Goal: Task Accomplishment & Management: Manage account settings

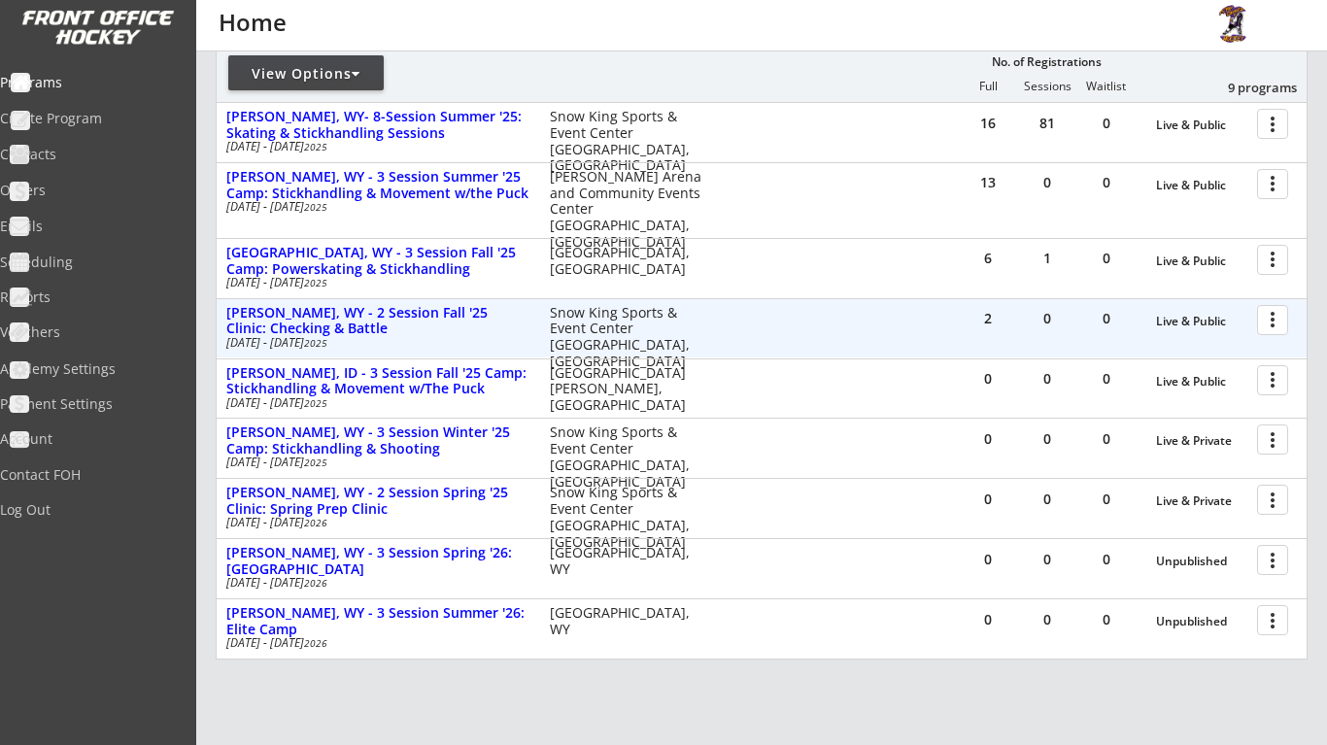
scroll to position [252, 0]
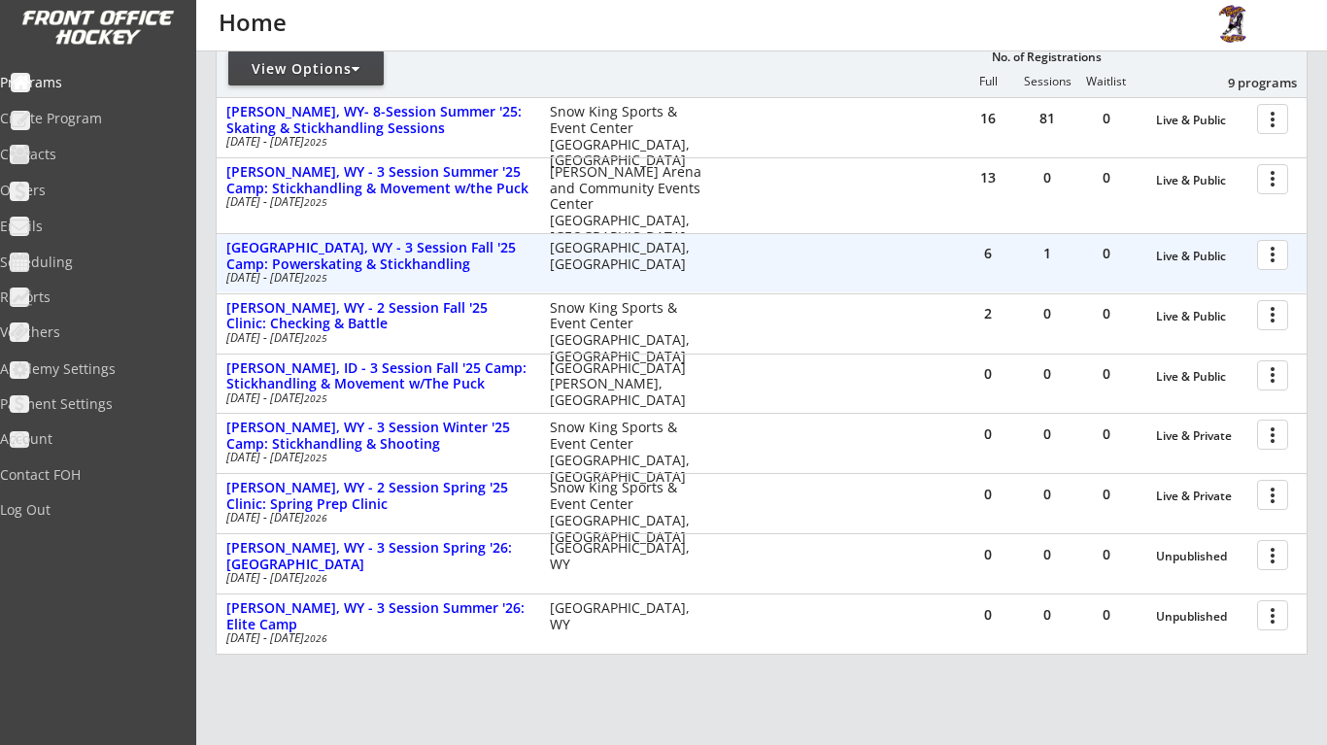
click at [1280, 248] on div at bounding box center [1276, 254] width 34 height 34
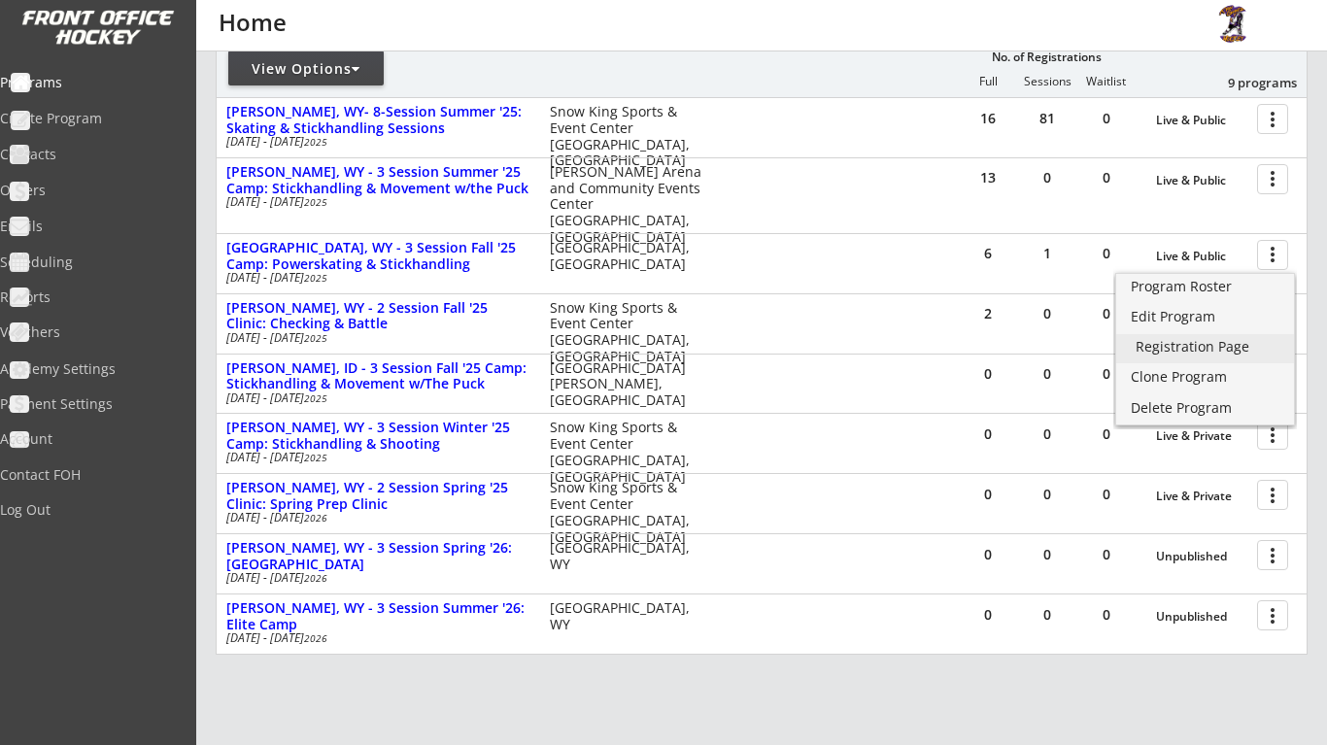
click at [1208, 349] on div "Registration Page" at bounding box center [1204, 347] width 139 height 14
click at [104, 155] on div "Contacts" at bounding box center [92, 155] width 175 height 14
select select ""Players""
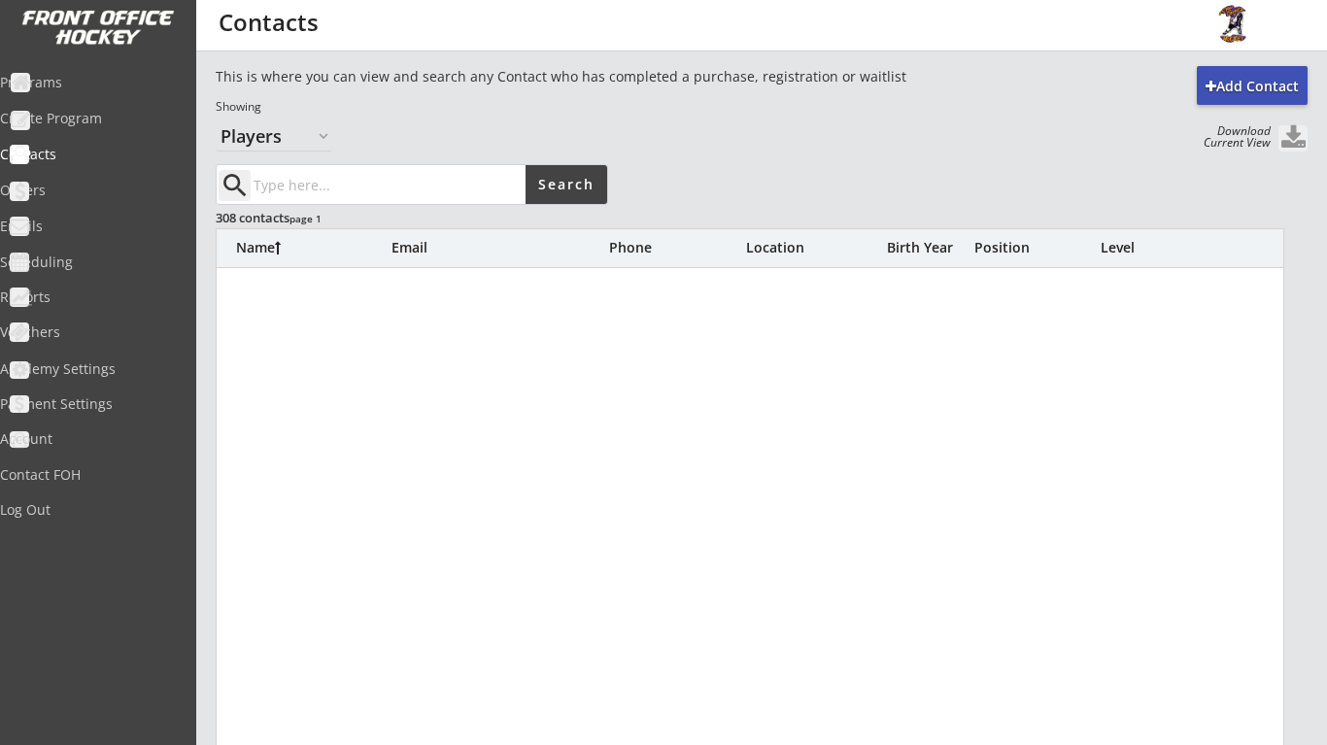
click at [428, 174] on input "input" at bounding box center [388, 184] width 276 height 39
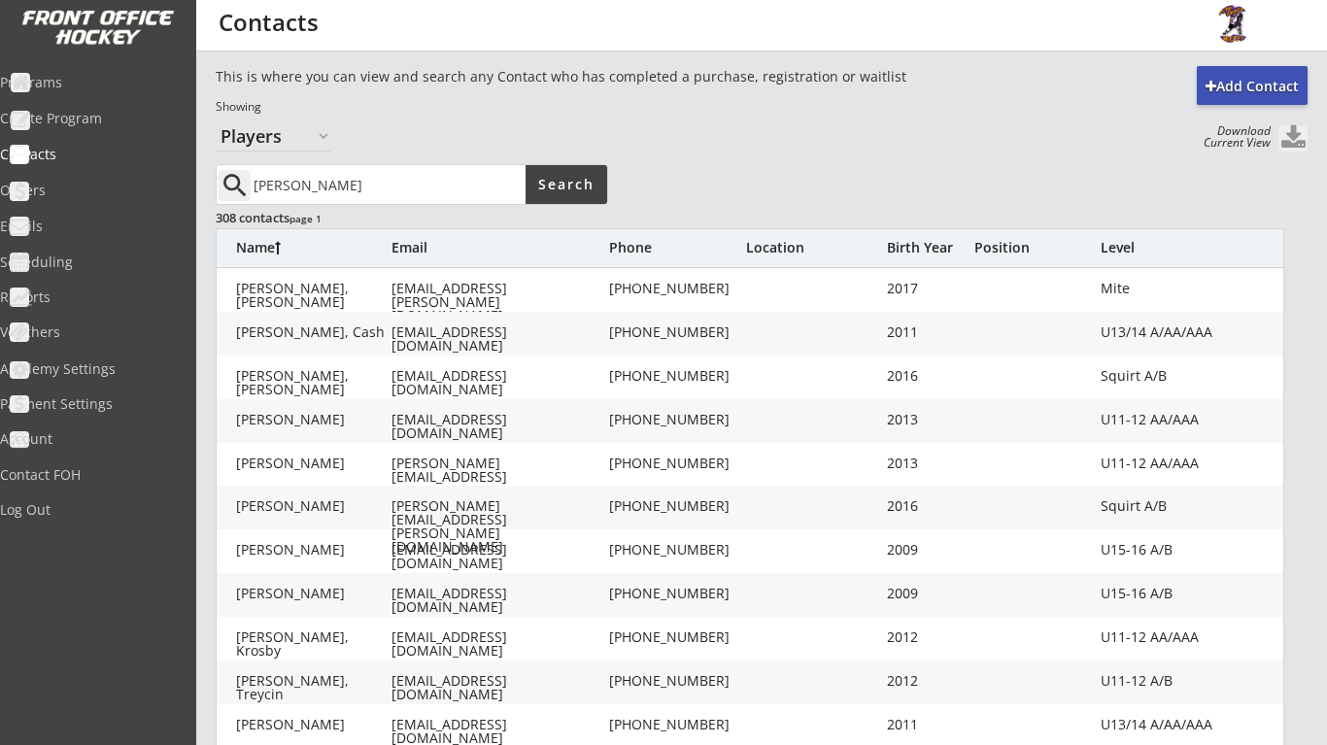
type input "hamilton"
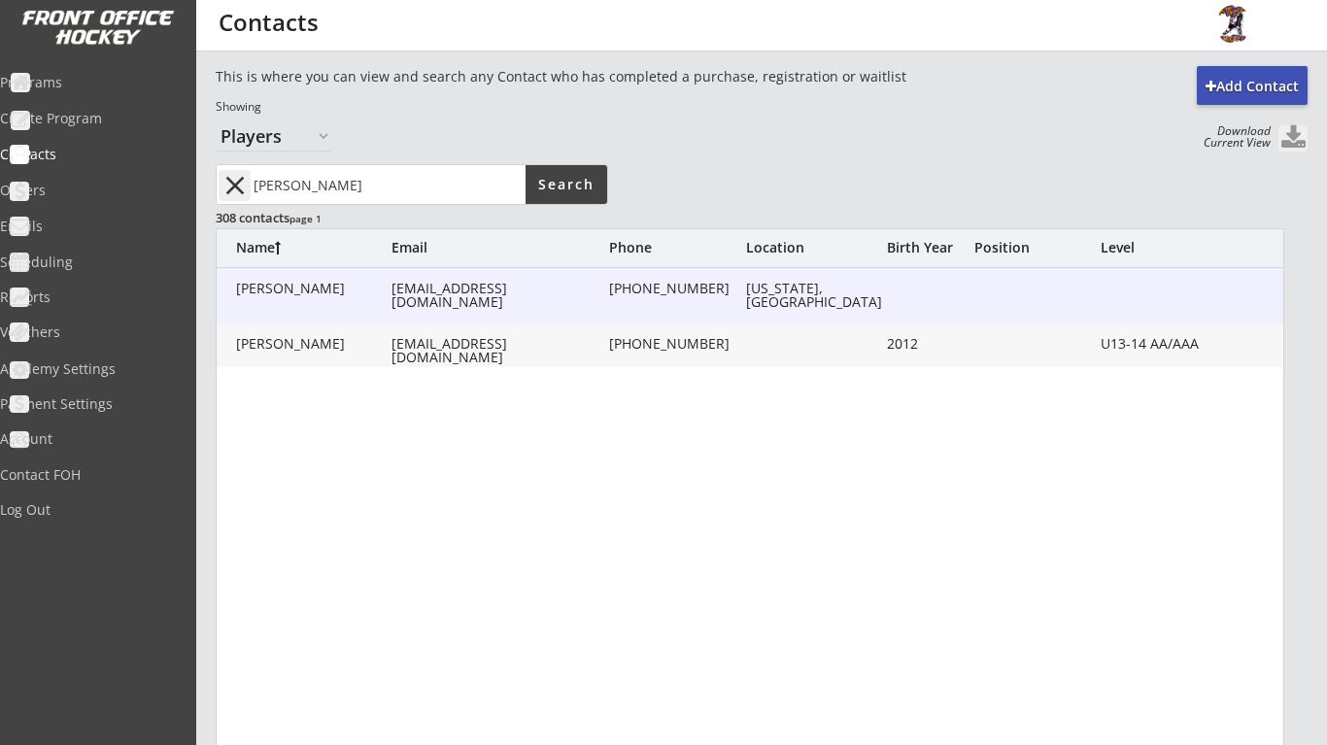
click at [353, 286] on div "Hamilton, Faith" at bounding box center [313, 289] width 155 height 14
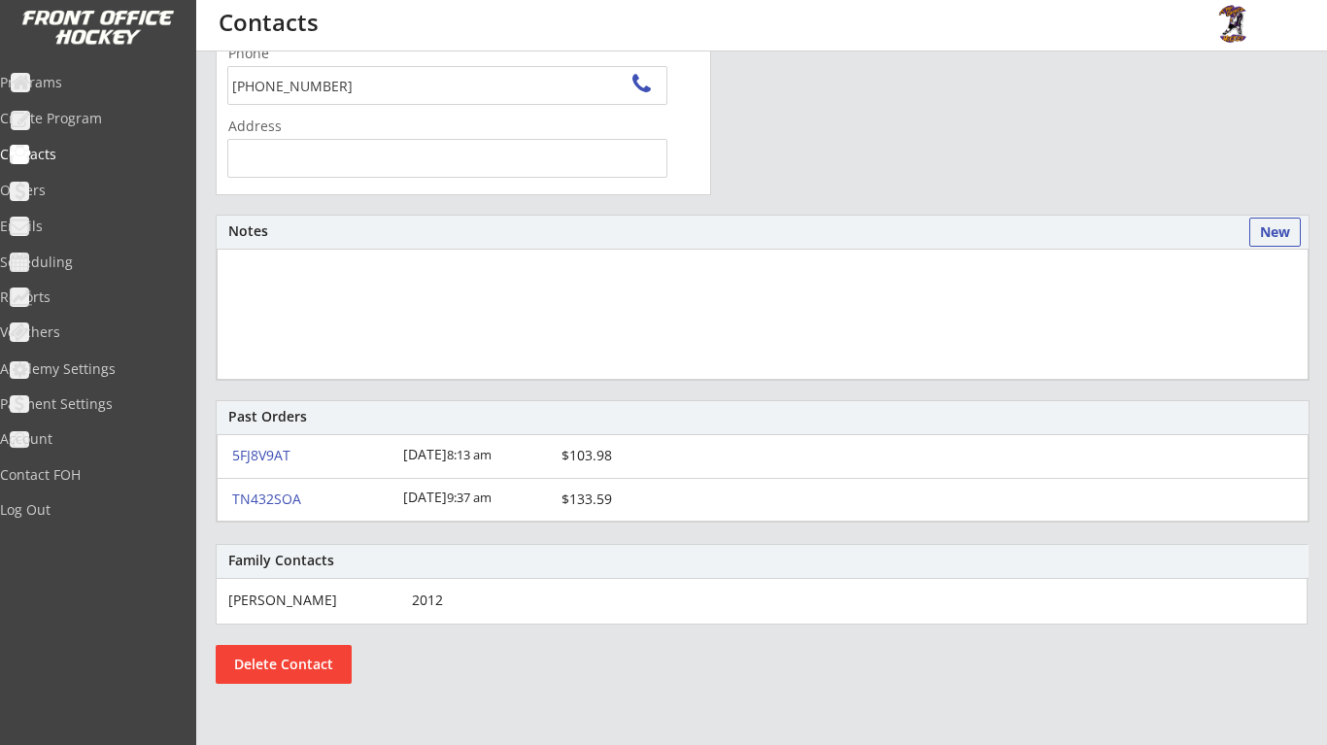
scroll to position [427, 0]
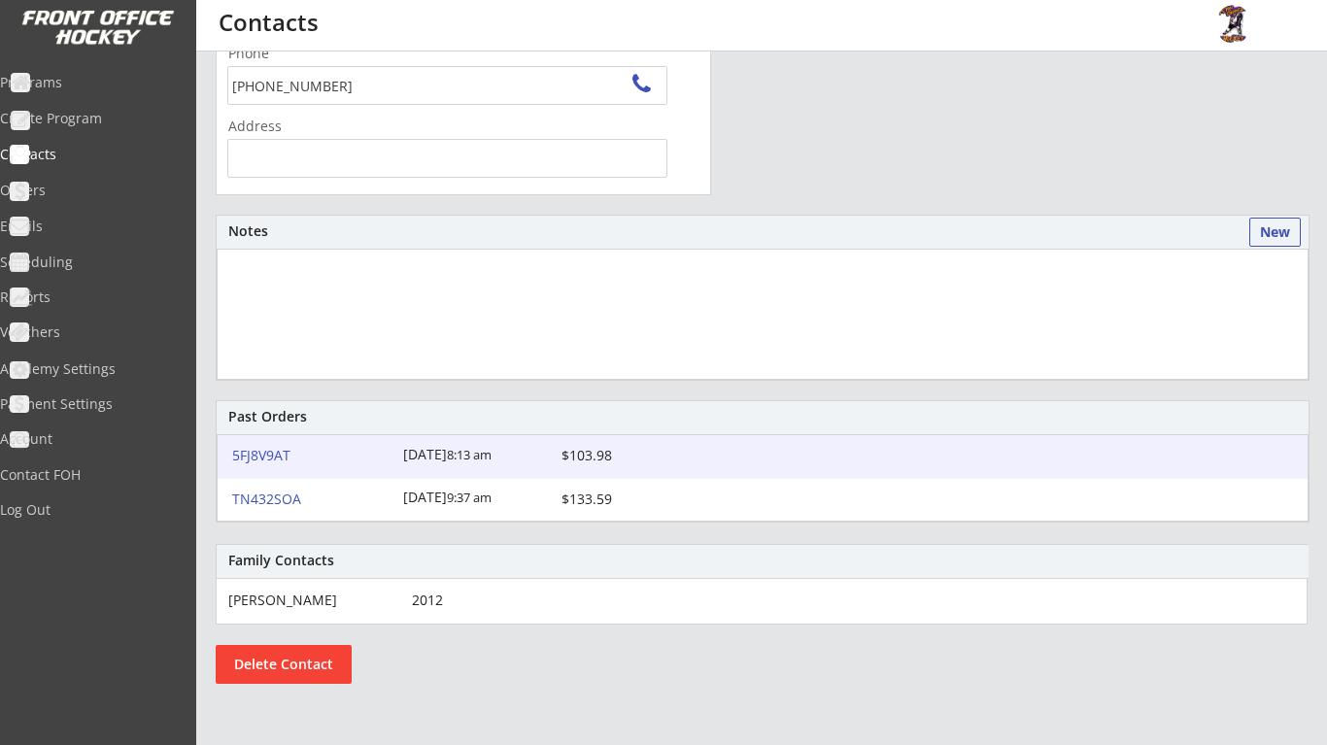
click at [268, 456] on div "5FJ8V9AT" at bounding box center [311, 456] width 159 height 14
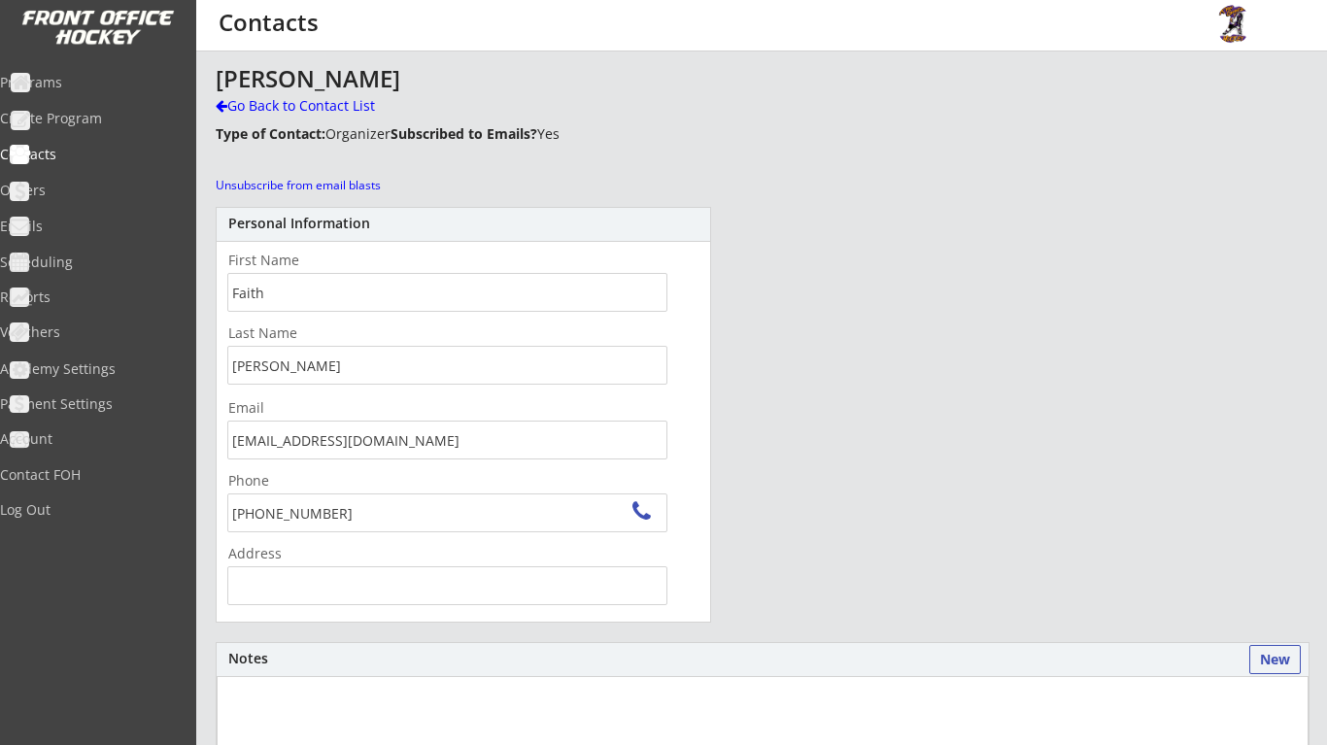
scroll to position [0, 0]
click at [112, 83] on div "Programs" at bounding box center [92, 83] width 175 height 14
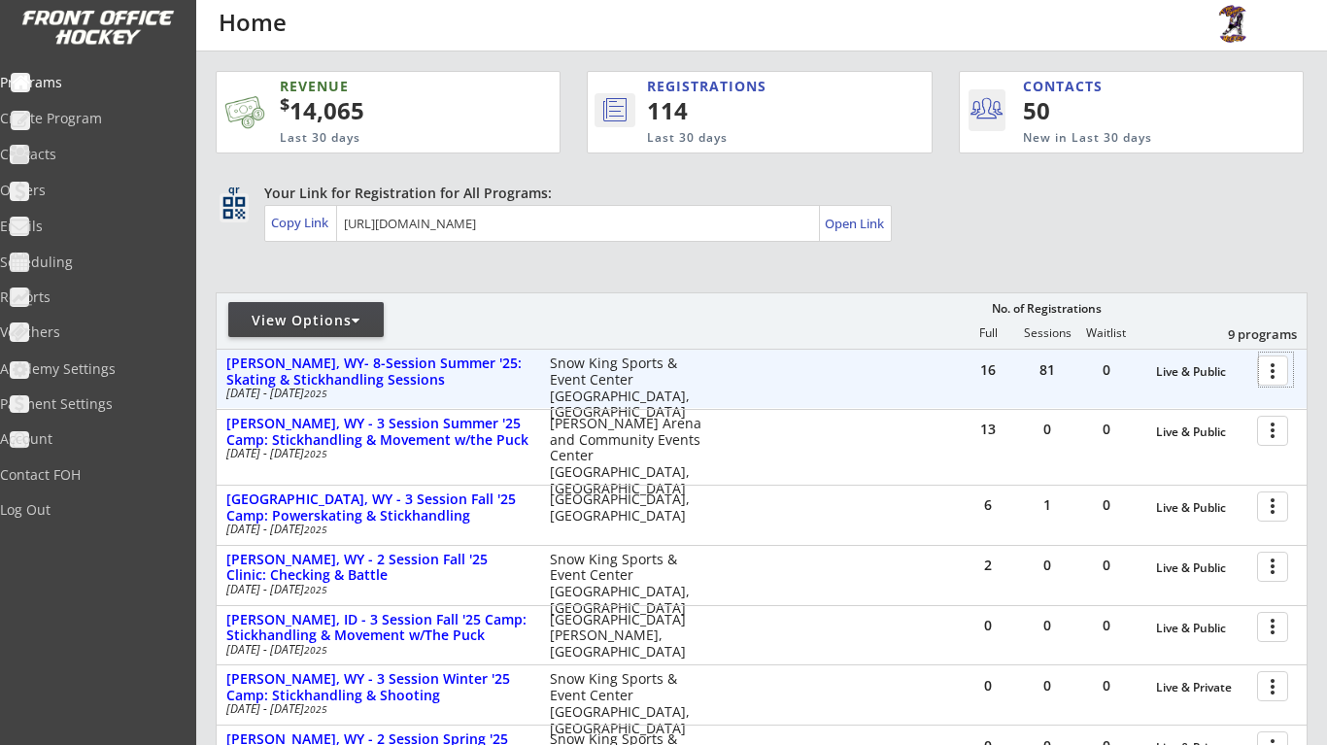
click at [1273, 381] on div at bounding box center [1276, 370] width 34 height 34
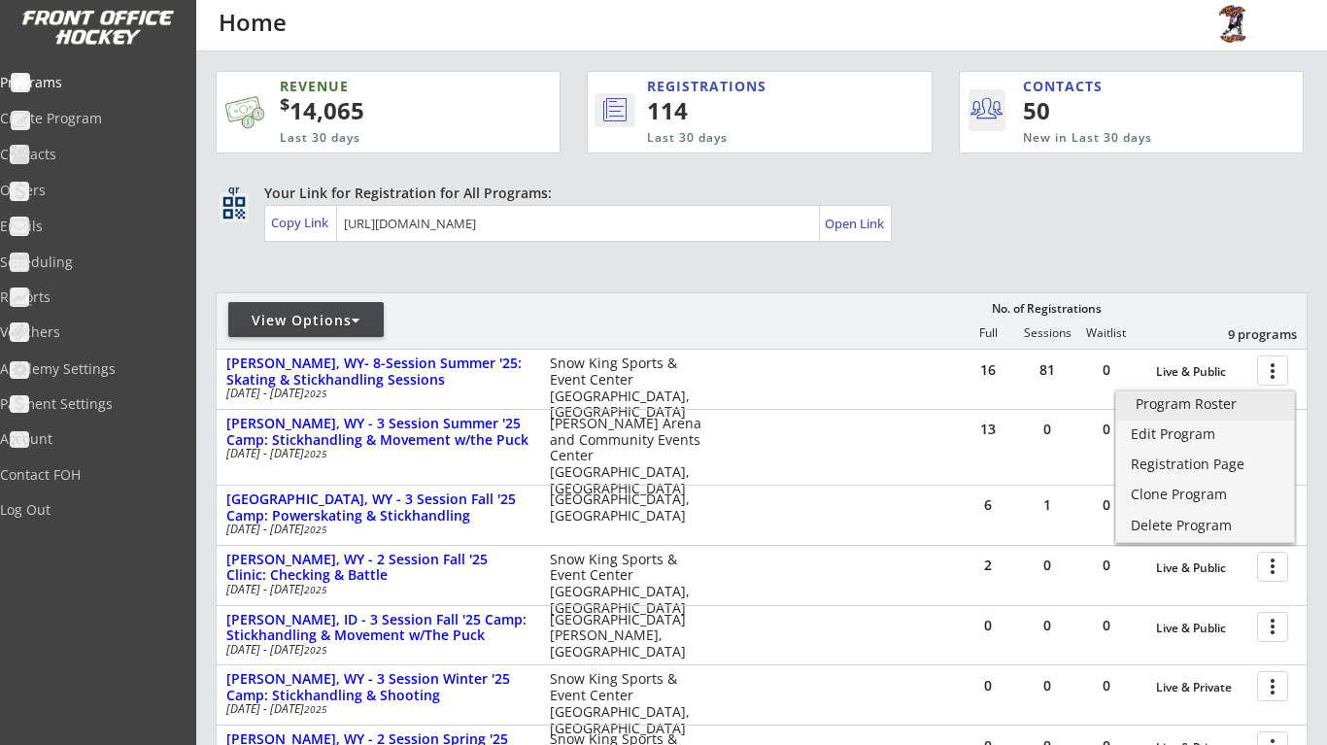
click at [1239, 404] on div "Program Roster" at bounding box center [1204, 404] width 139 height 14
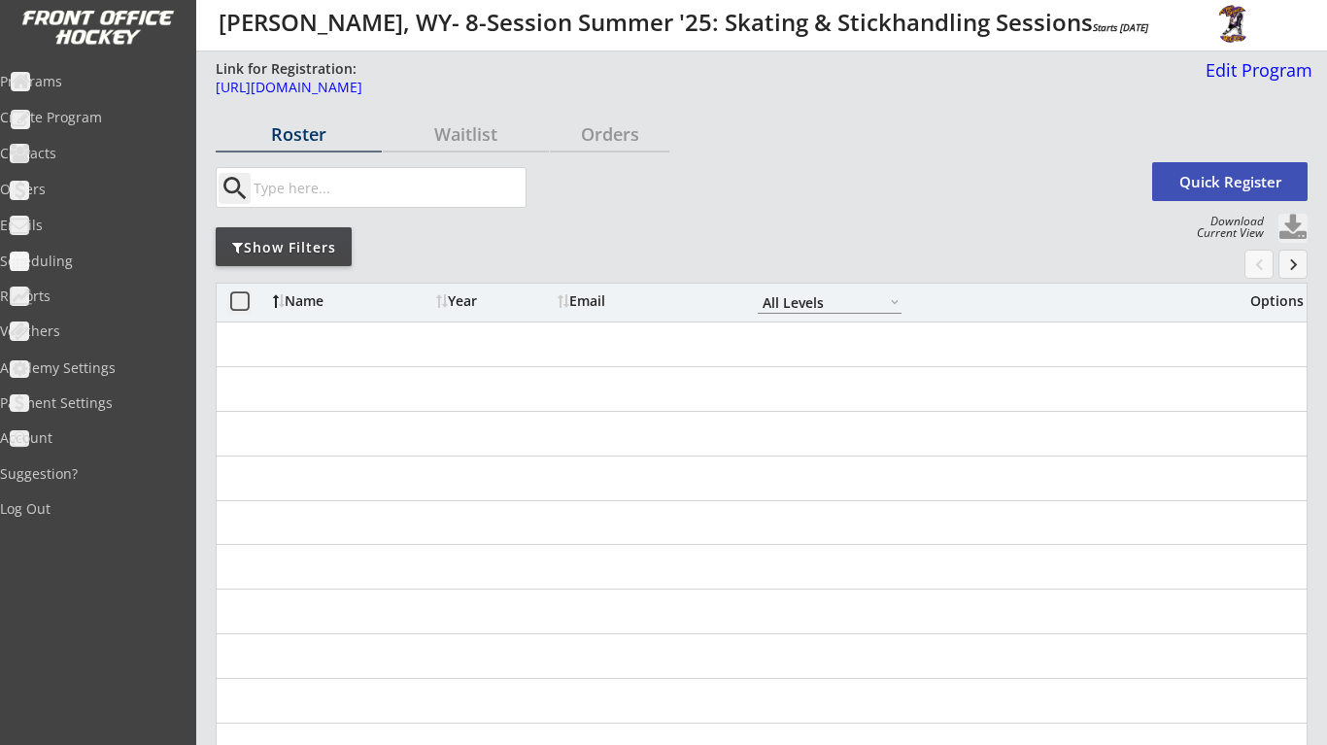
select select ""All Levels""
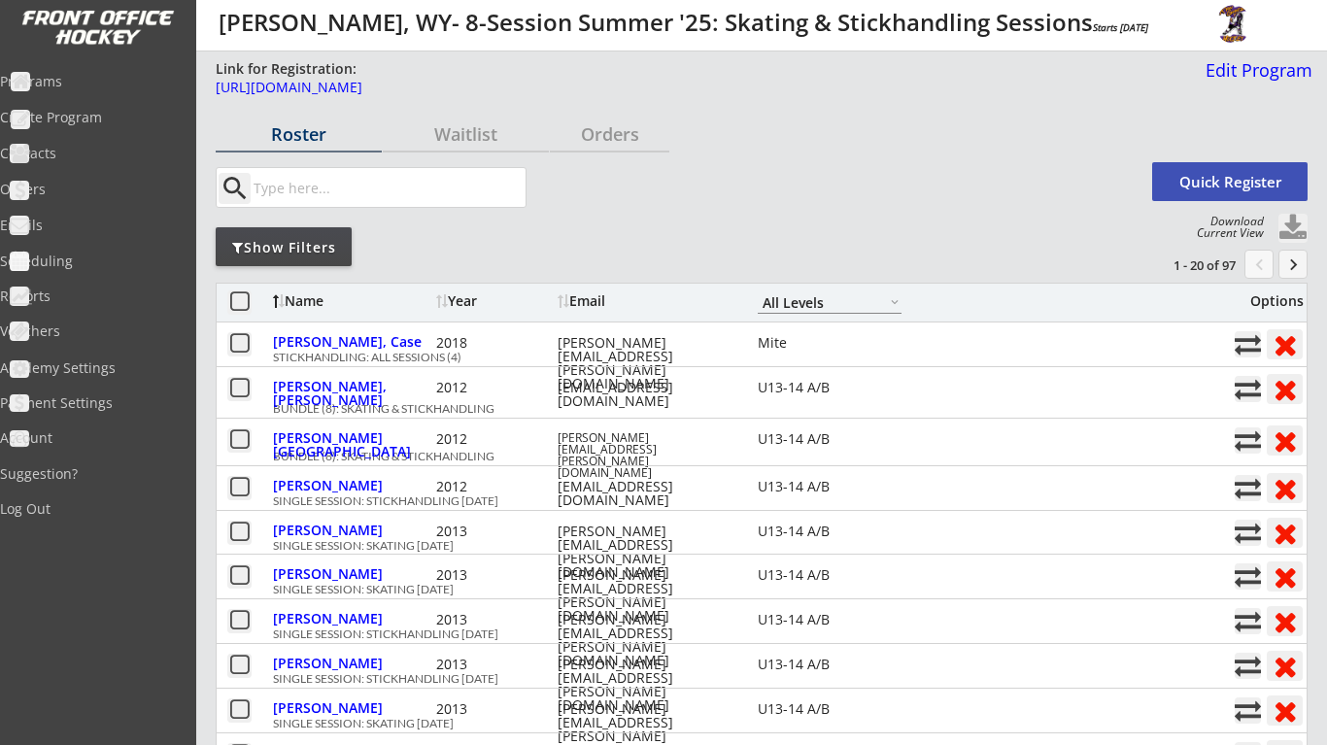
click at [403, 178] on input "input" at bounding box center [388, 187] width 276 height 39
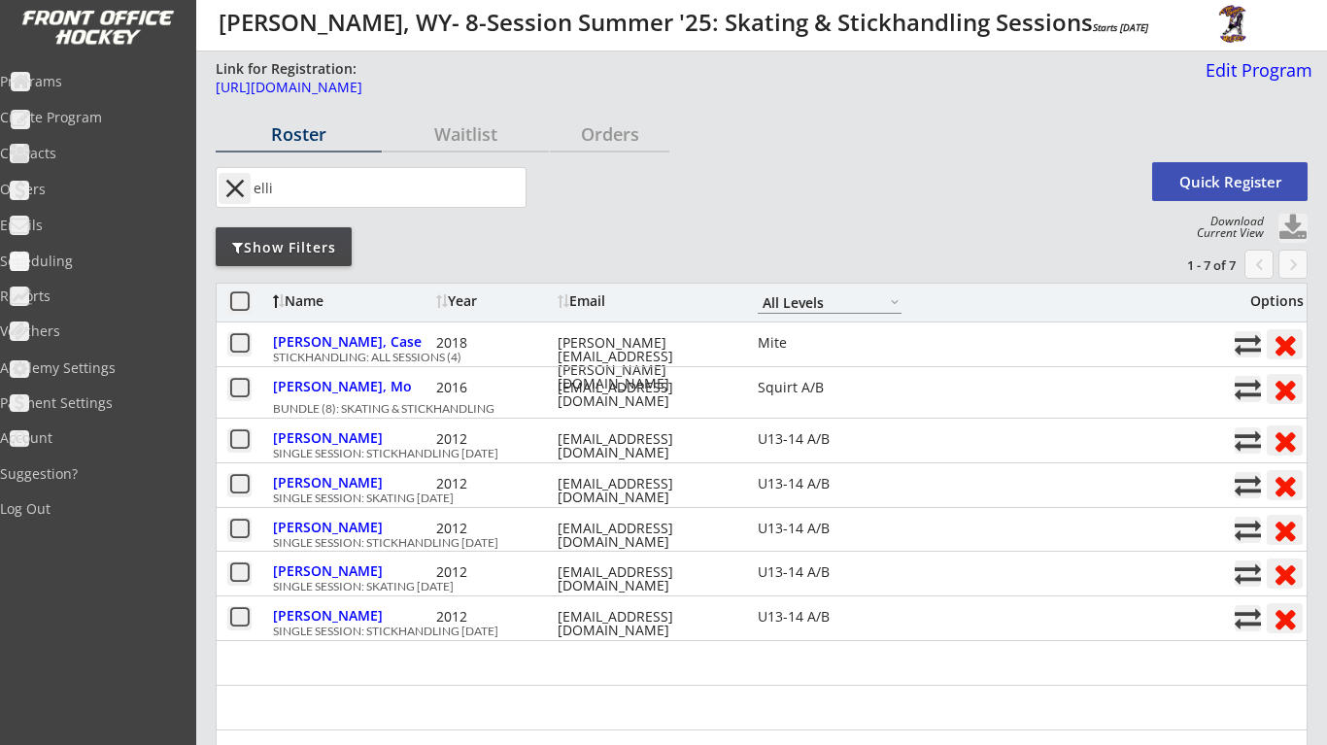
type input "elli"
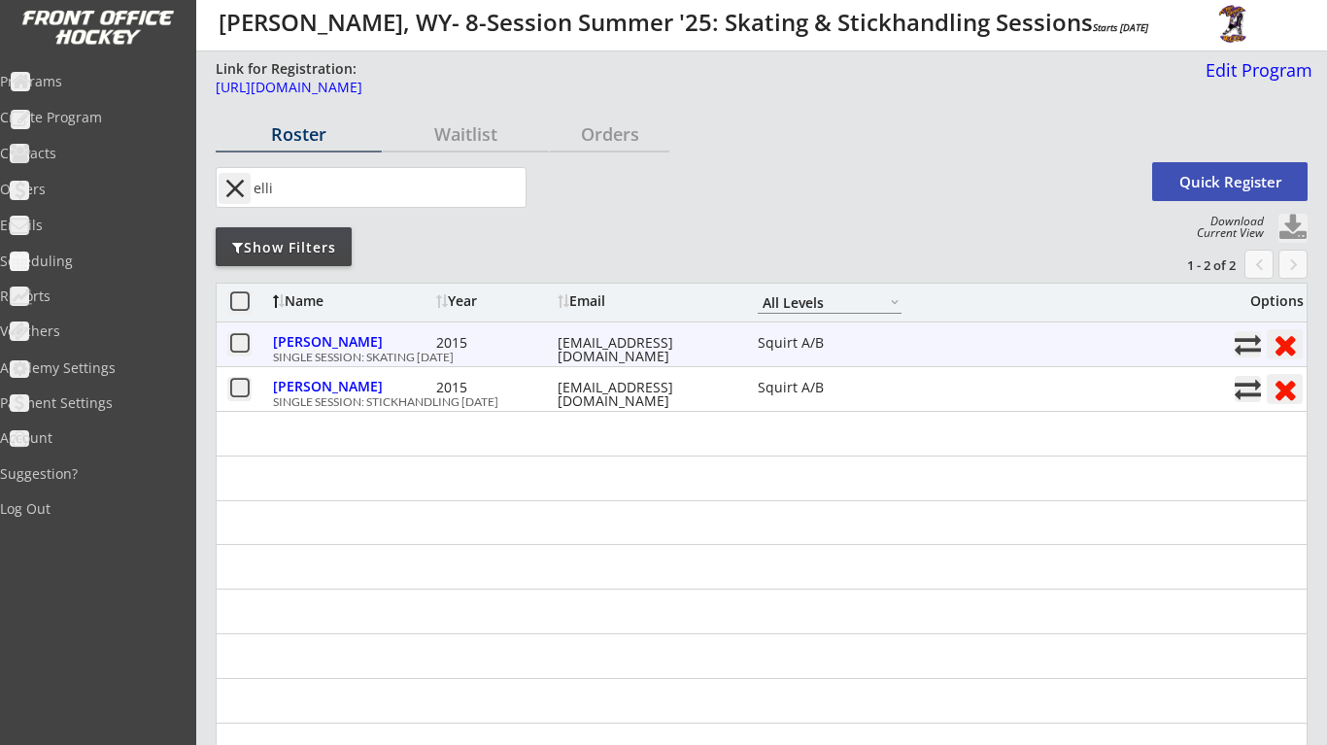
click at [1247, 341] on button at bounding box center [1247, 344] width 26 height 26
select select ""1348695171700984260__LOOKUP__1738168340139x302875893294432260""
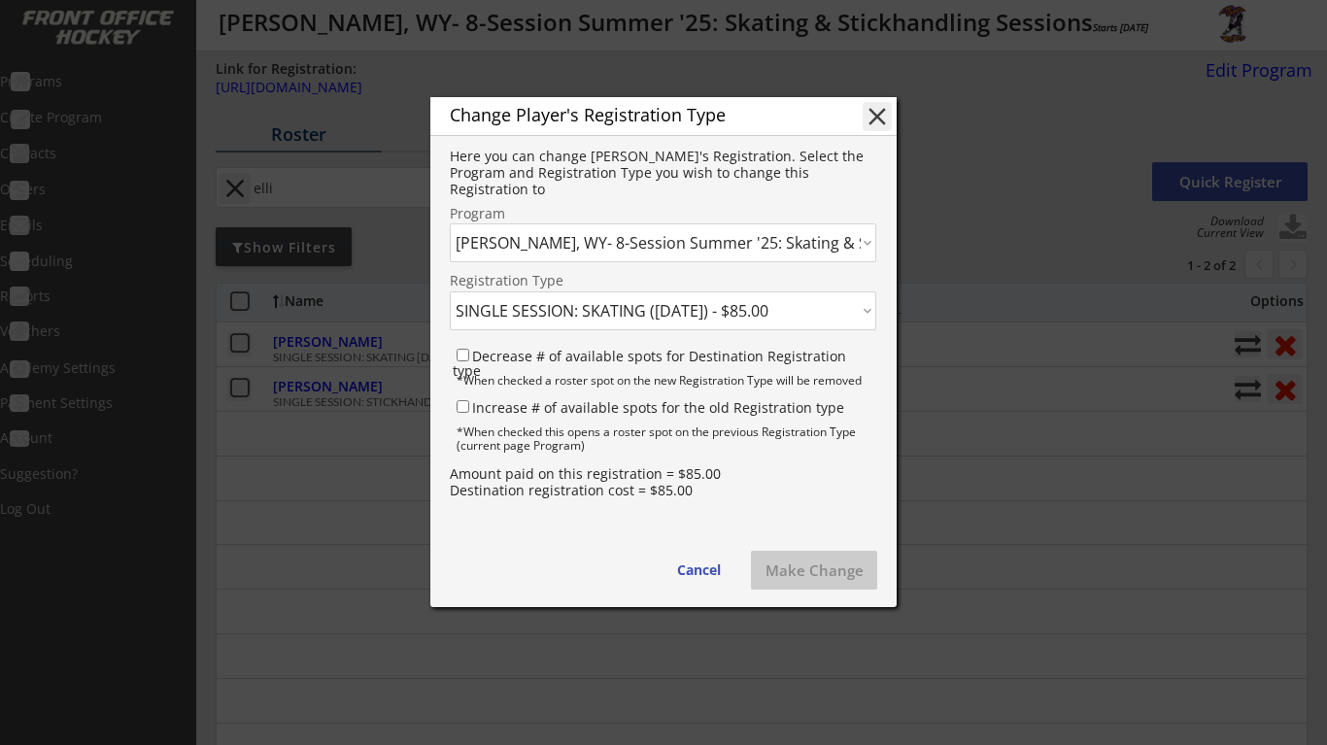
select select ""1348695171700984260__LOOKUP__1750436831479x585061146860191700""
select select ""1348695171700984260__LOOKUP__1750437371390x905277824451739600""
click at [808, 572] on button "Make Change" at bounding box center [814, 570] width 126 height 39
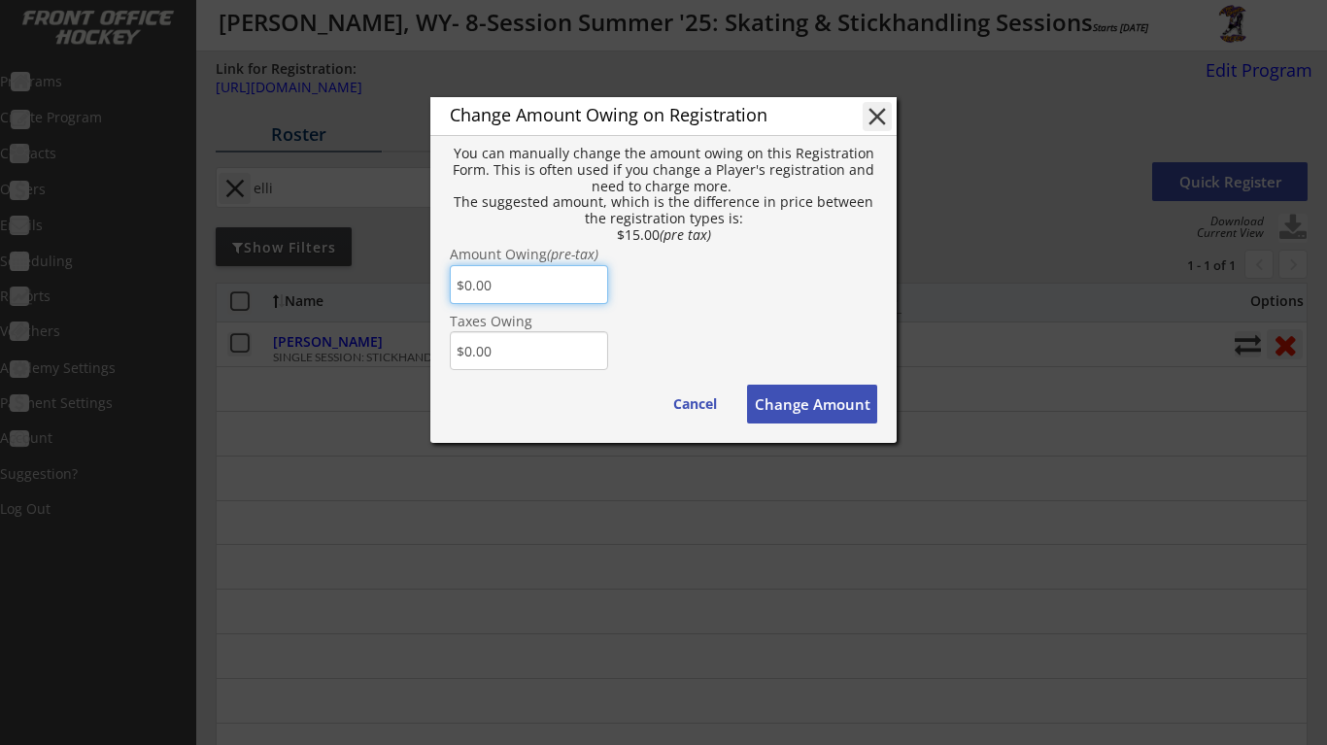
click at [470, 282] on input "input" at bounding box center [529, 284] width 158 height 39
click at [789, 401] on button "Change Amount" at bounding box center [812, 404] width 130 height 39
type input "$0.00"
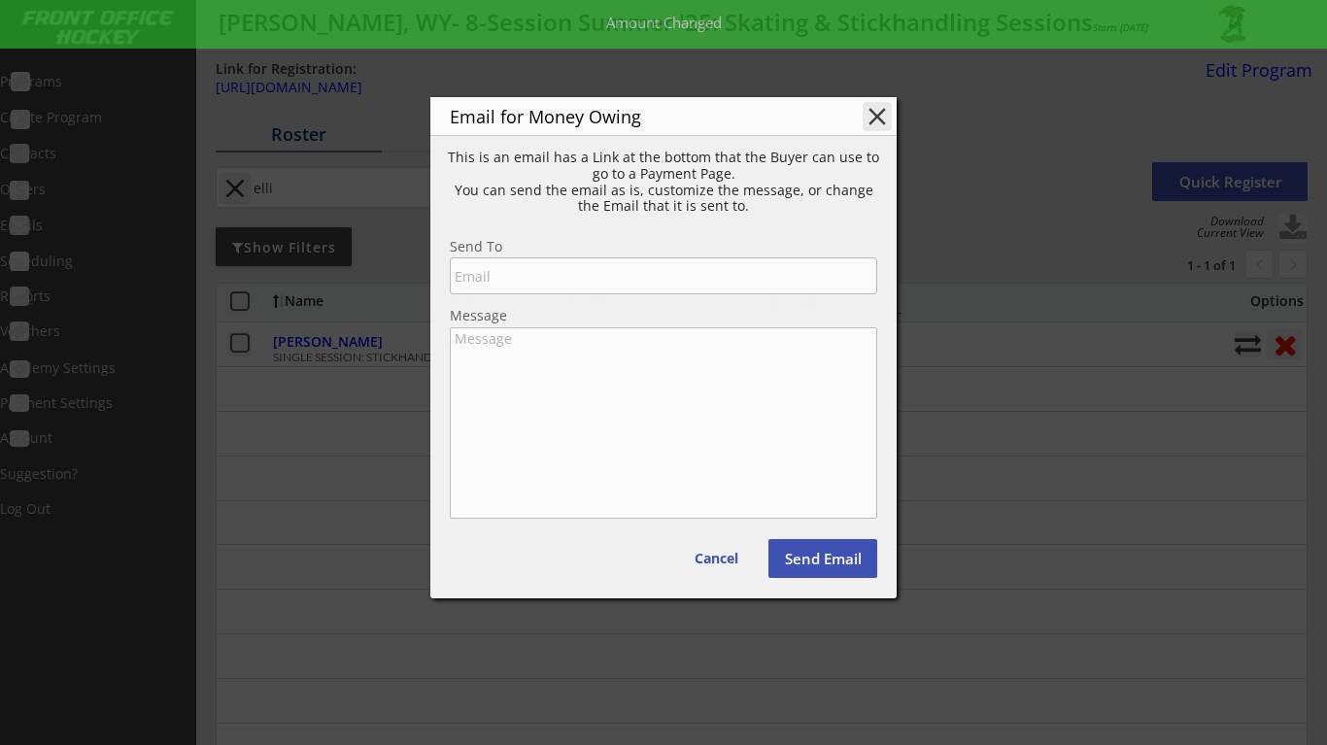
type input "cara.tschida7@gmail.com"
type textarea "Hello Cara, There is some money owing on your account from your Order with Ryan…"
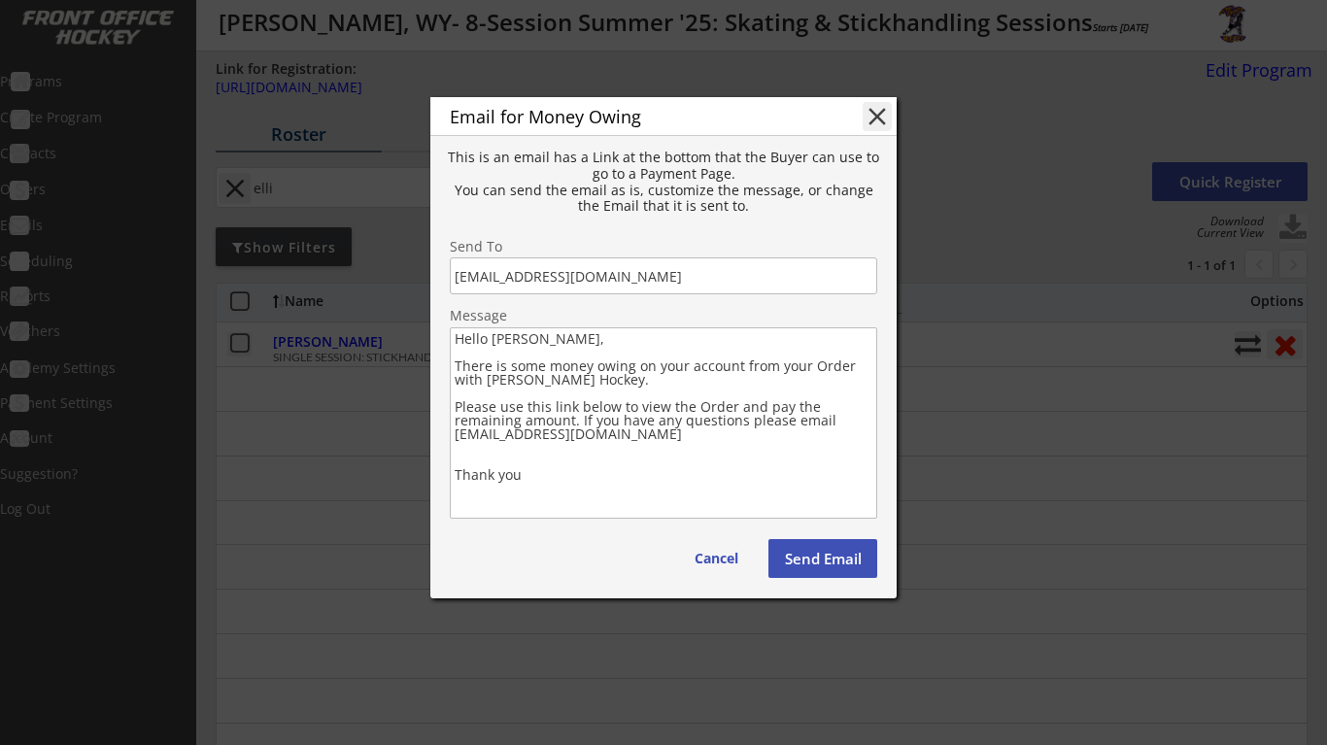
click at [813, 559] on button "Send Email" at bounding box center [822, 558] width 109 height 39
type textarea "Hello , There is some money owing on your account from your Order with . Please…"
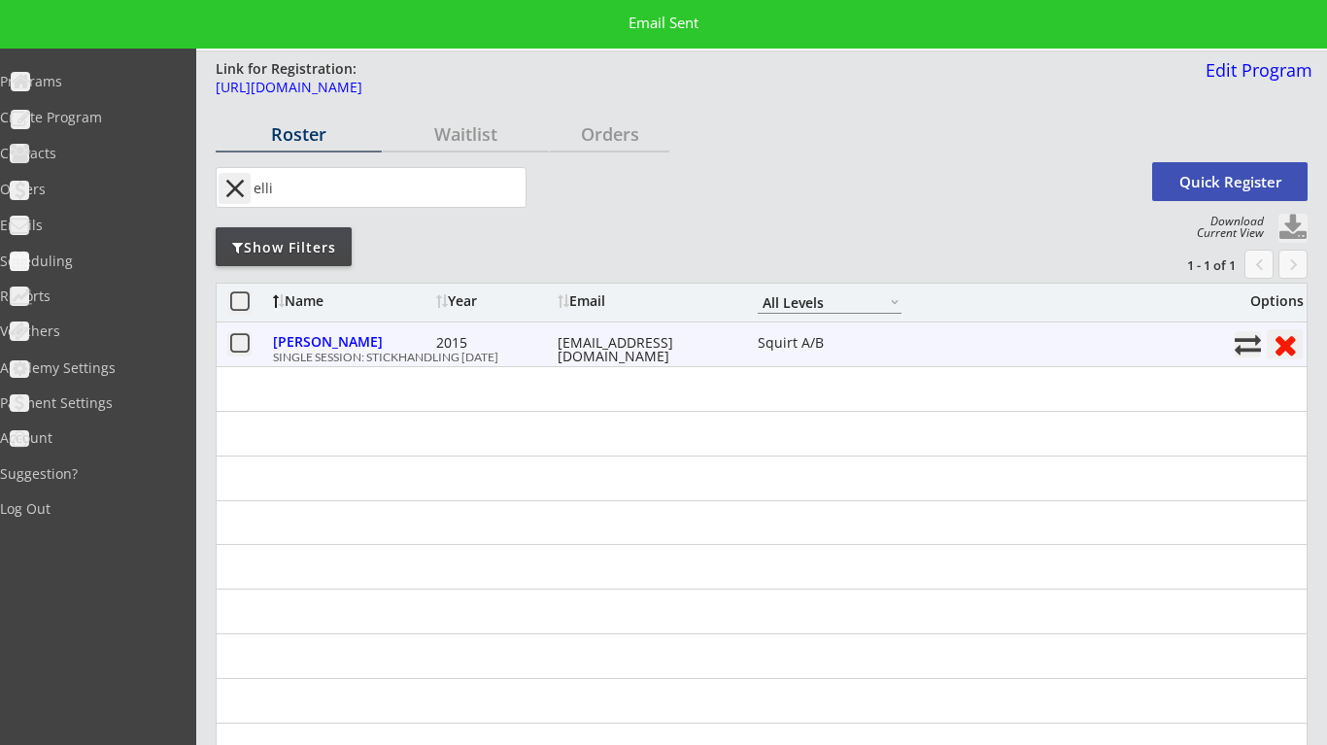
click at [1235, 353] on button at bounding box center [1247, 344] width 26 height 26
select select ""1348695171700984260__LOOKUP__1738168340139x474694092113838100""
select select ""1348695171700984260__LOOKUP__1738168649520x186861035248910840""
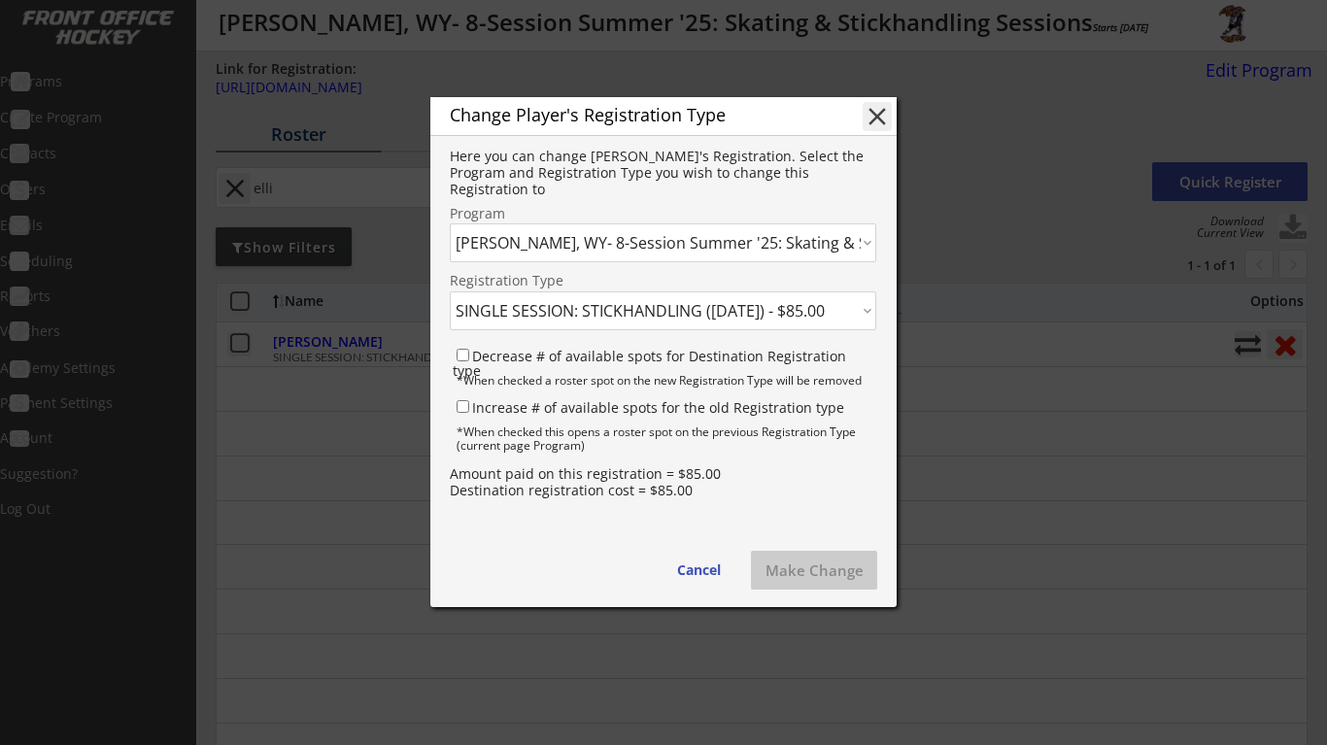
select select ""1348695171700984260__LOOKUP__1750436831479x585061146860191700""
select select ""1348695171700984260__LOOKUP__1750437440674x238634126087290880""
click at [802, 577] on button "Make Change" at bounding box center [814, 570] width 126 height 39
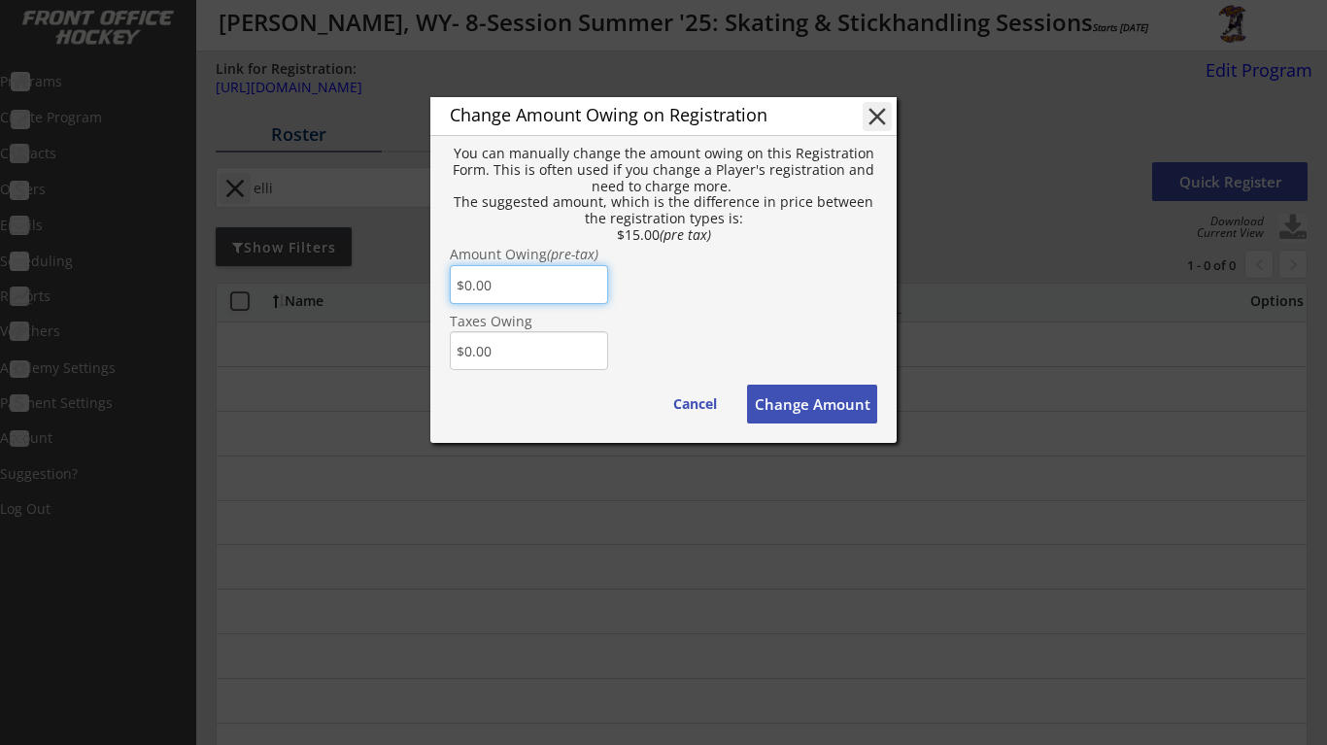
click at [471, 285] on input "input" at bounding box center [529, 284] width 158 height 39
click at [795, 401] on button "Change Amount" at bounding box center [812, 404] width 130 height 39
type input "$0.00"
type input "[EMAIL_ADDRESS][DOMAIN_NAME]"
type textarea "Hello Cara, There is some money owing on your account from your Order with Ryan…"
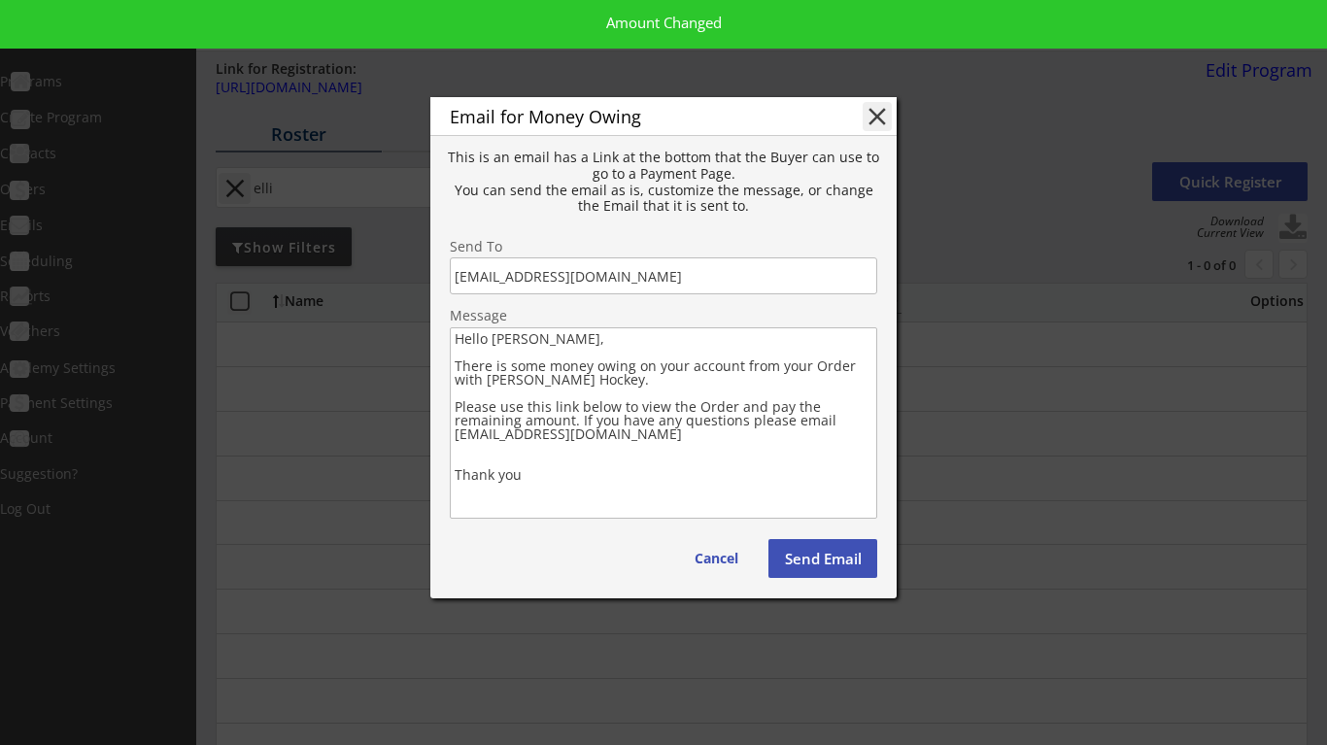
click at [832, 554] on button "Send Email" at bounding box center [822, 558] width 109 height 39
type textarea "Hello , There is some money owing on your account from your Order with . Please…"
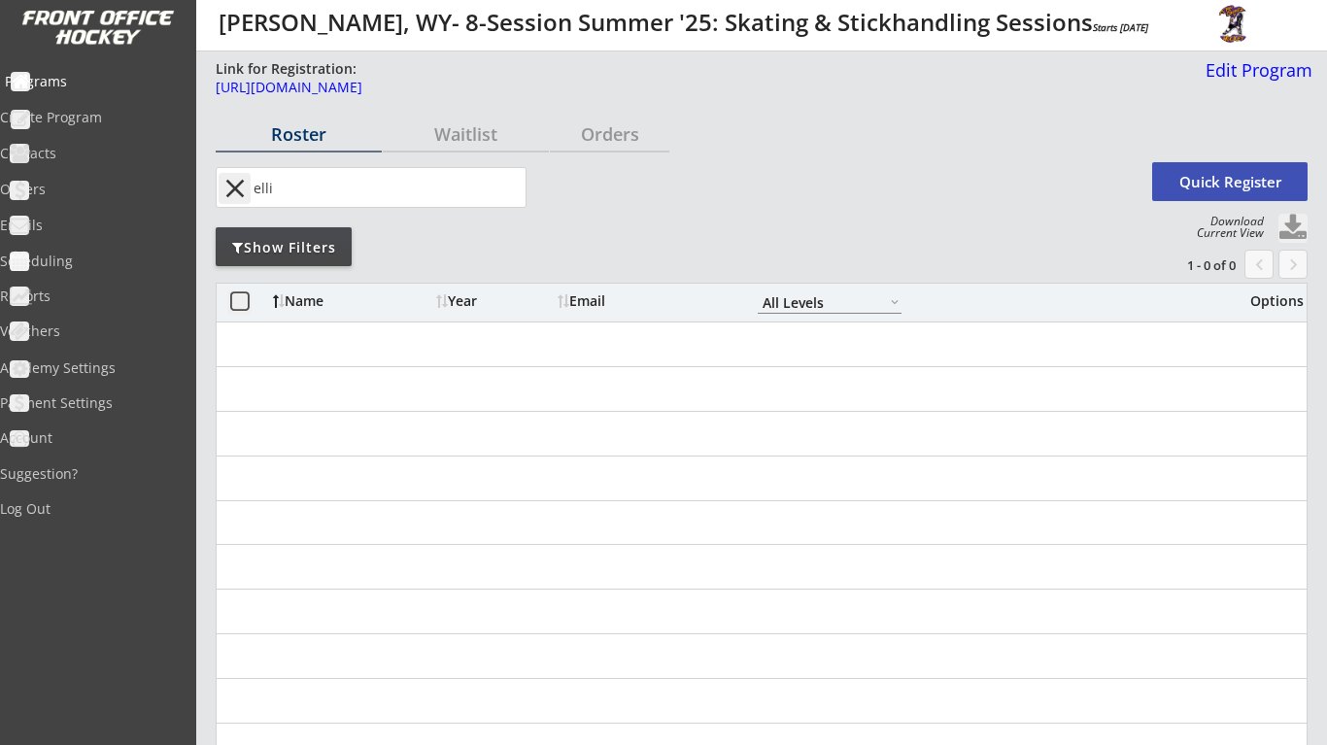
click at [71, 75] on div "Programs" at bounding box center [92, 82] width 175 height 14
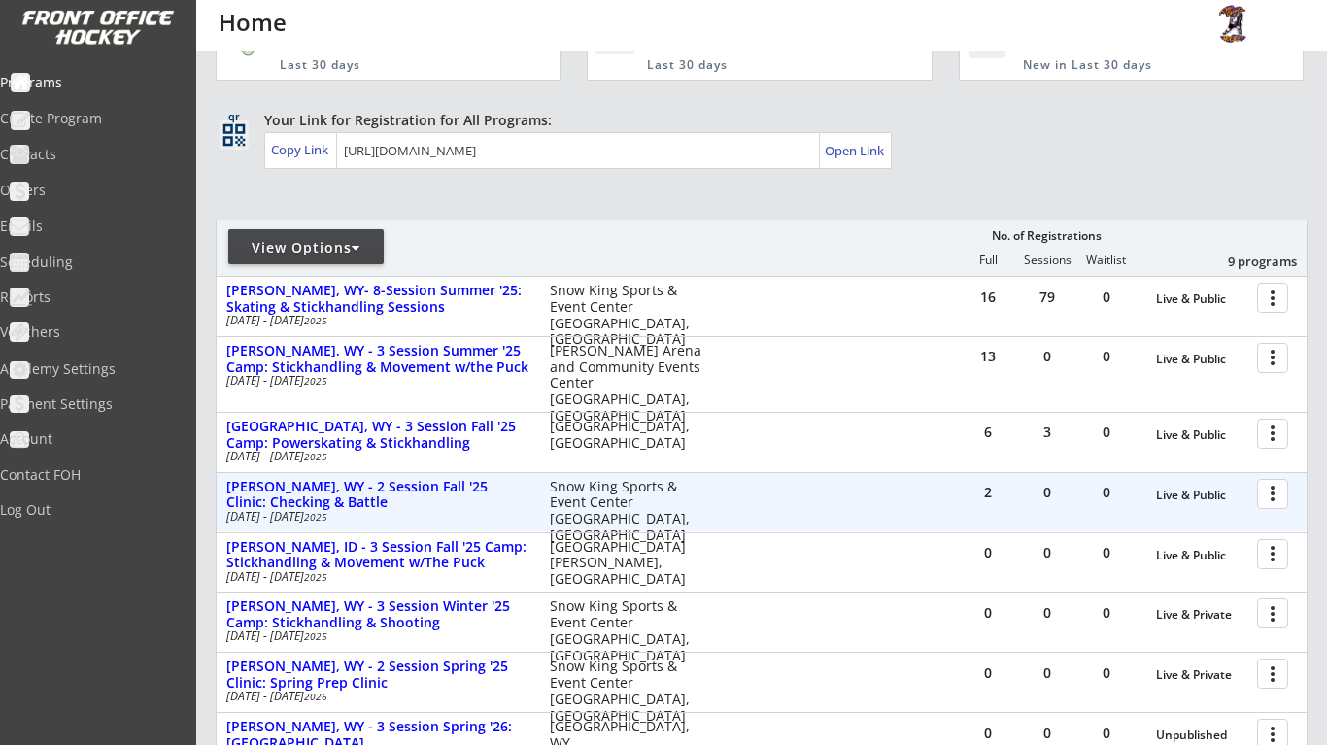
scroll to position [76, 0]
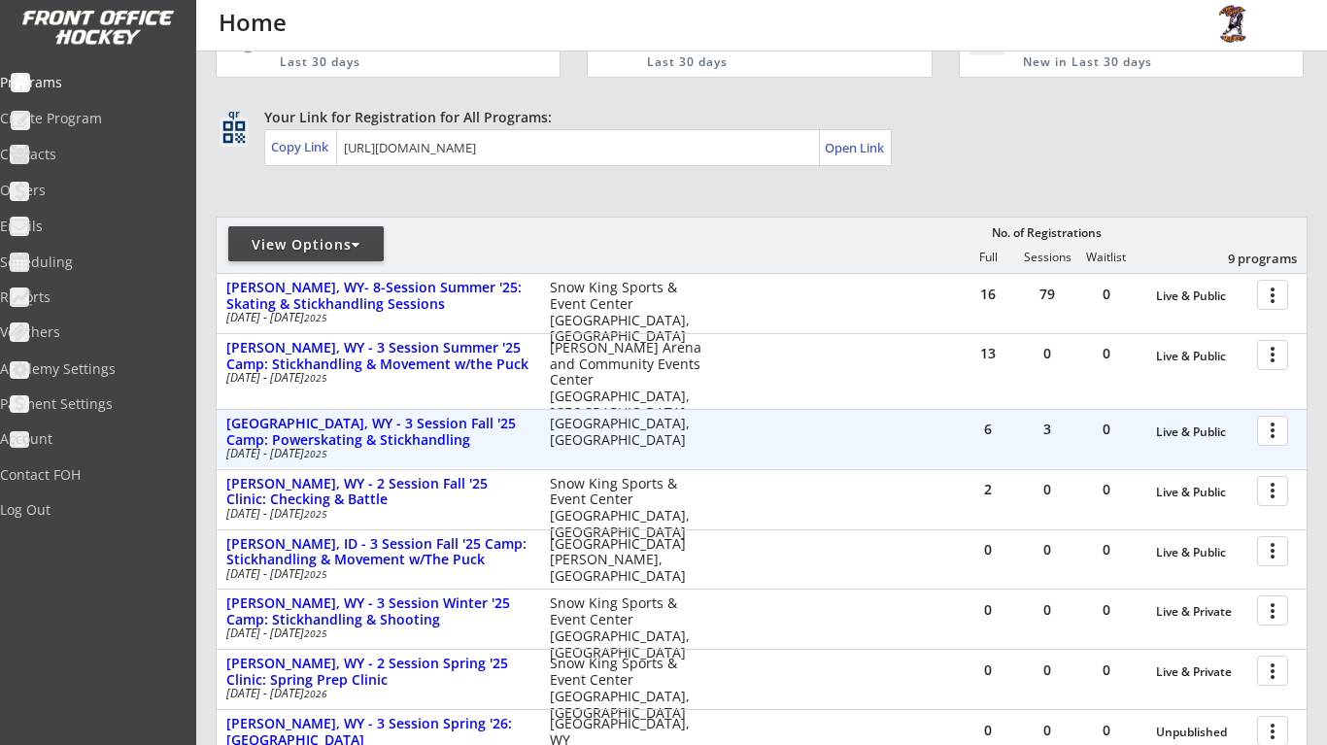
click at [1281, 432] on div at bounding box center [1276, 430] width 34 height 34
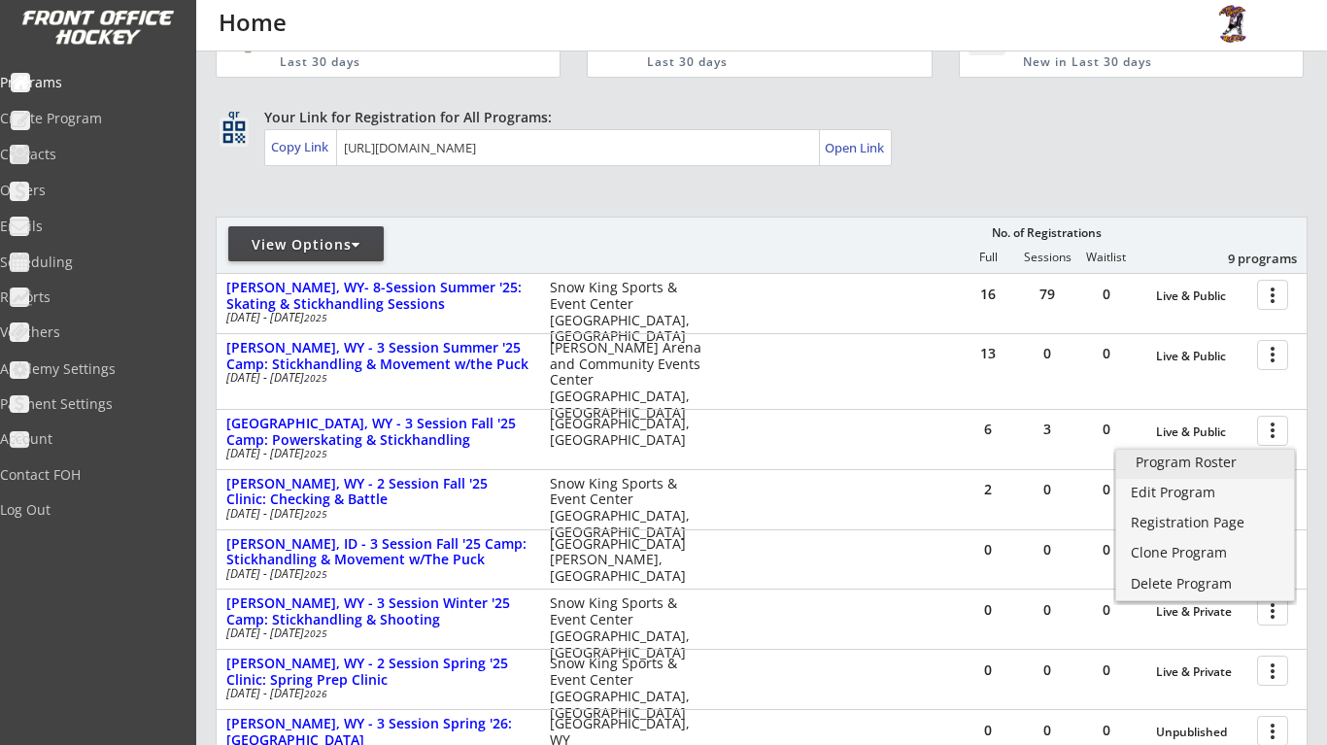
click at [1244, 461] on div "Program Roster" at bounding box center [1204, 462] width 139 height 14
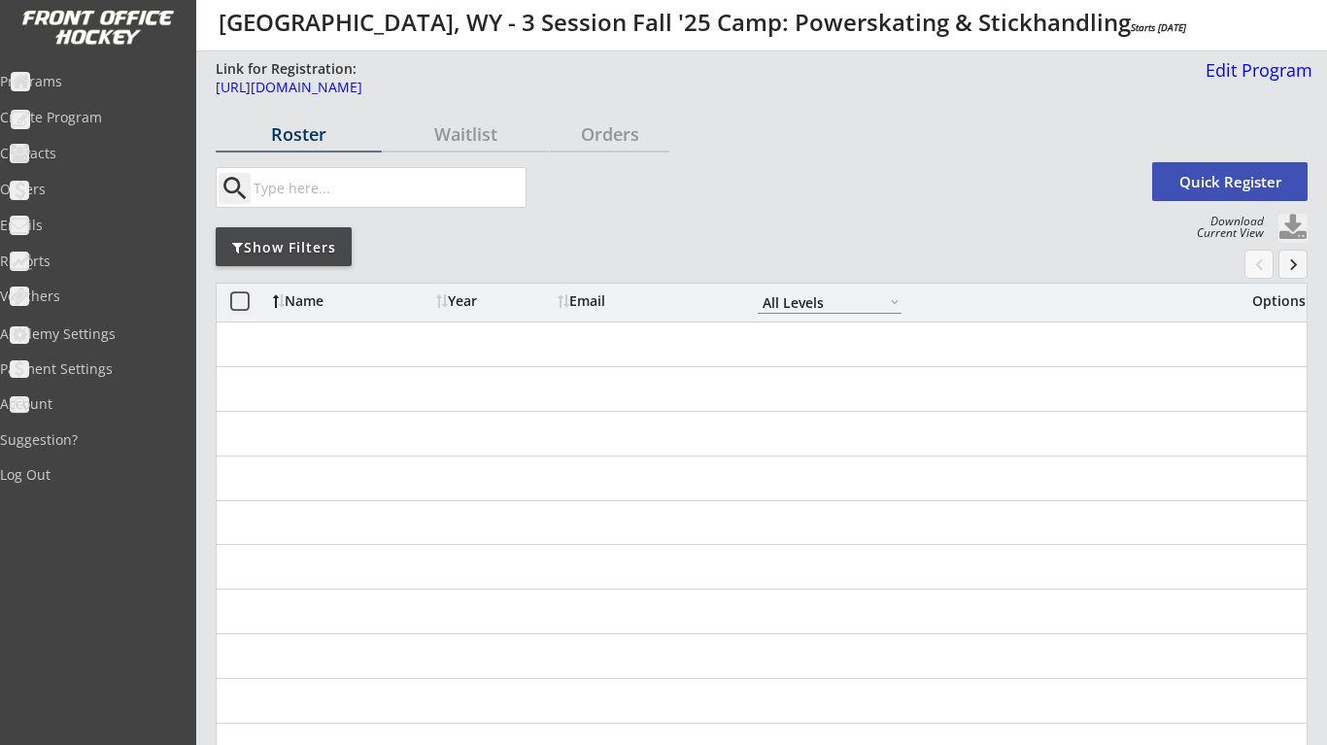
select select ""All Levels""
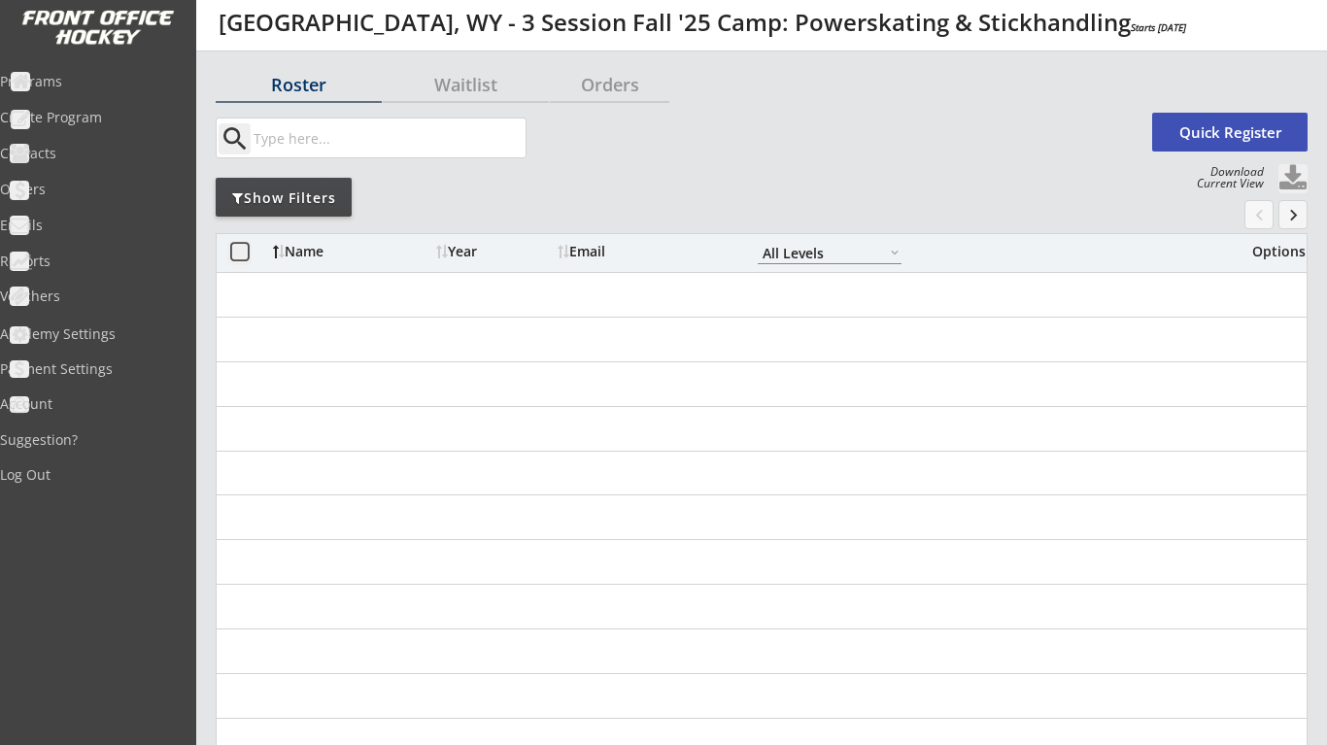
select select ""All Levels""
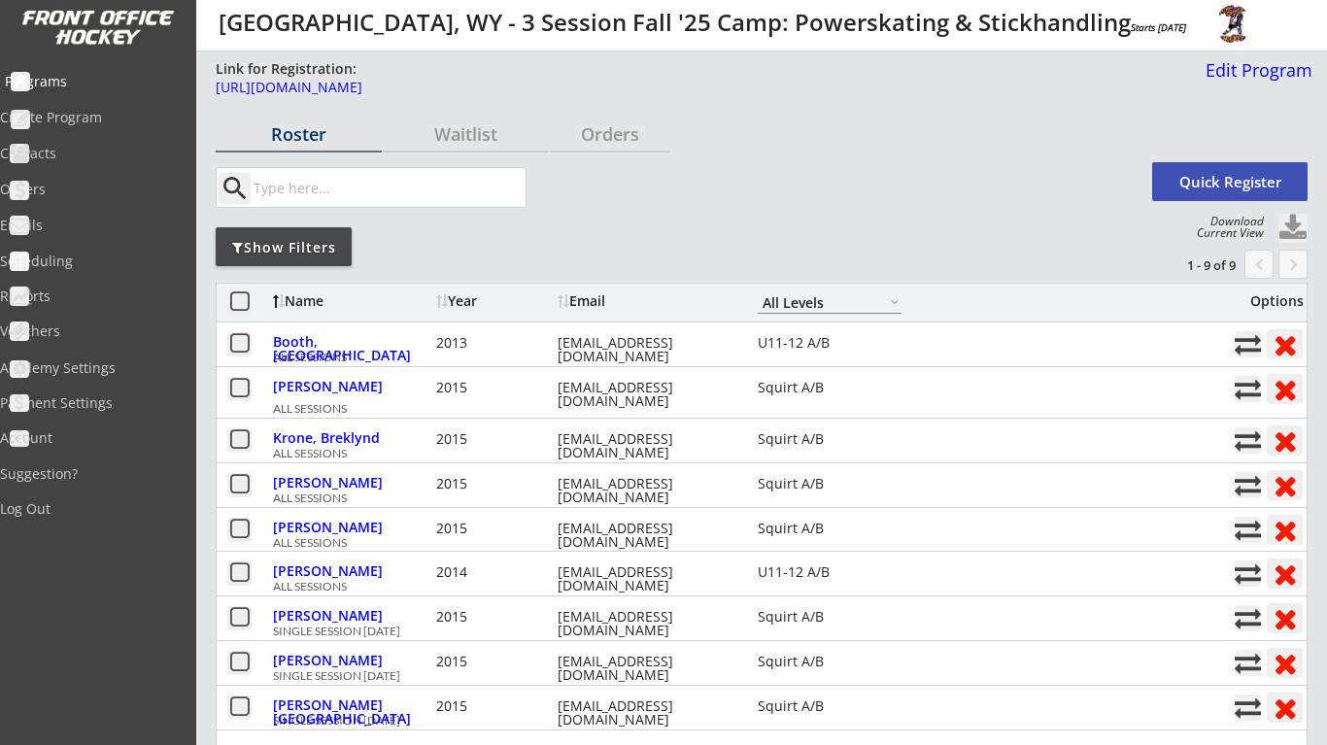
click at [106, 90] on div "Programs" at bounding box center [92, 83] width 185 height 34
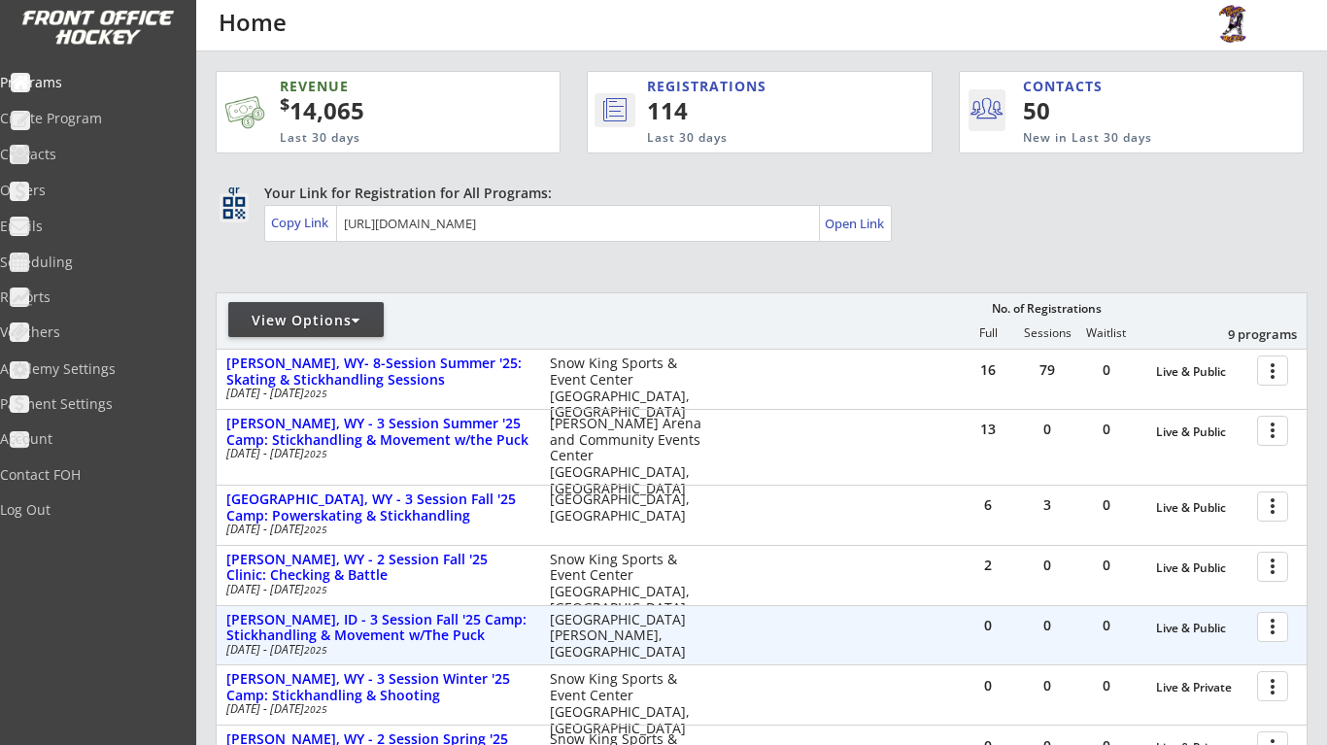
scroll to position [71, 0]
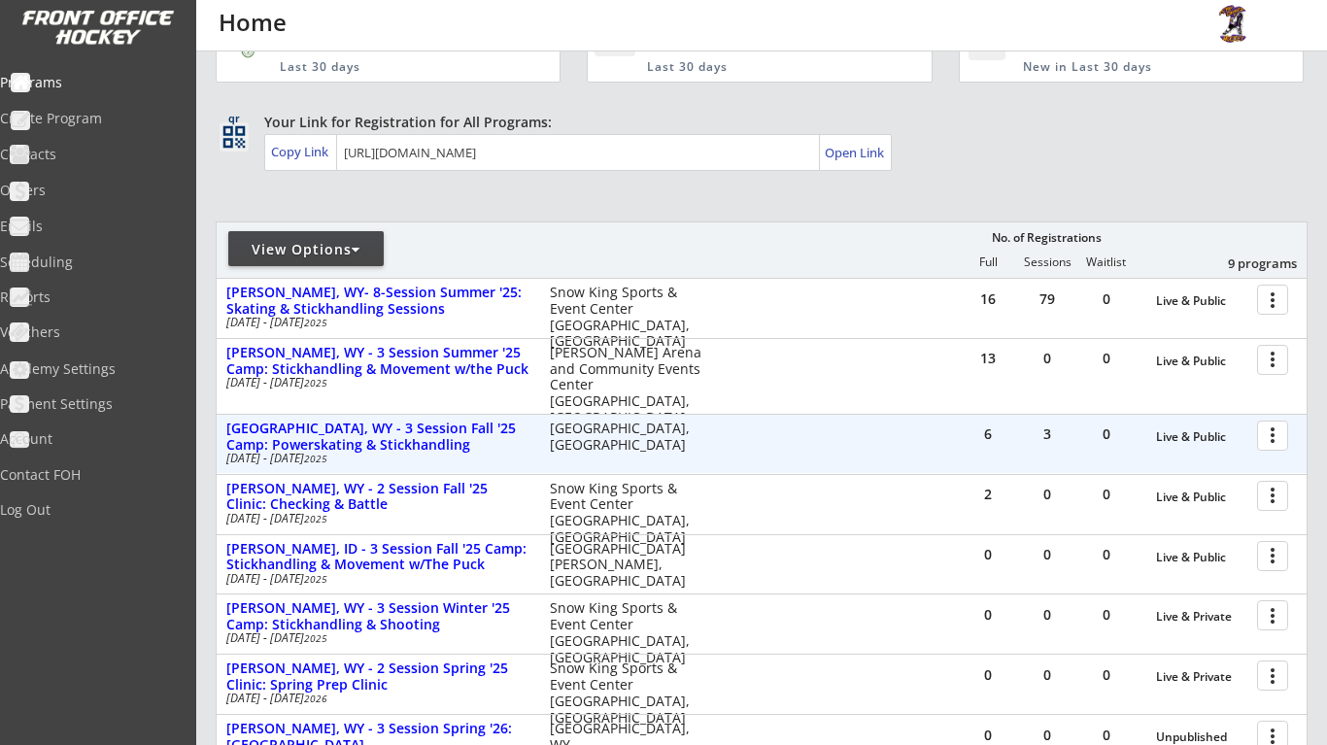
click at [1274, 440] on div at bounding box center [1276, 435] width 34 height 34
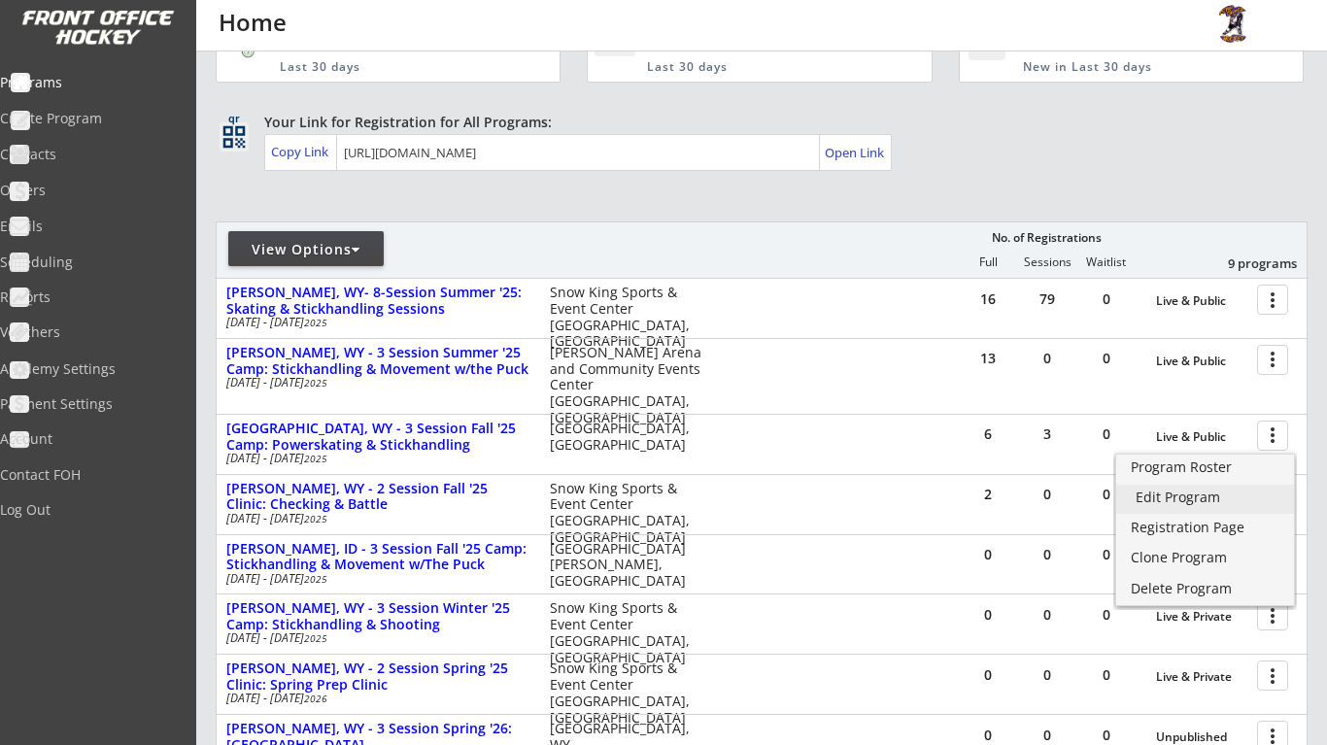
click at [1234, 491] on div "Edit Program" at bounding box center [1204, 497] width 139 height 14
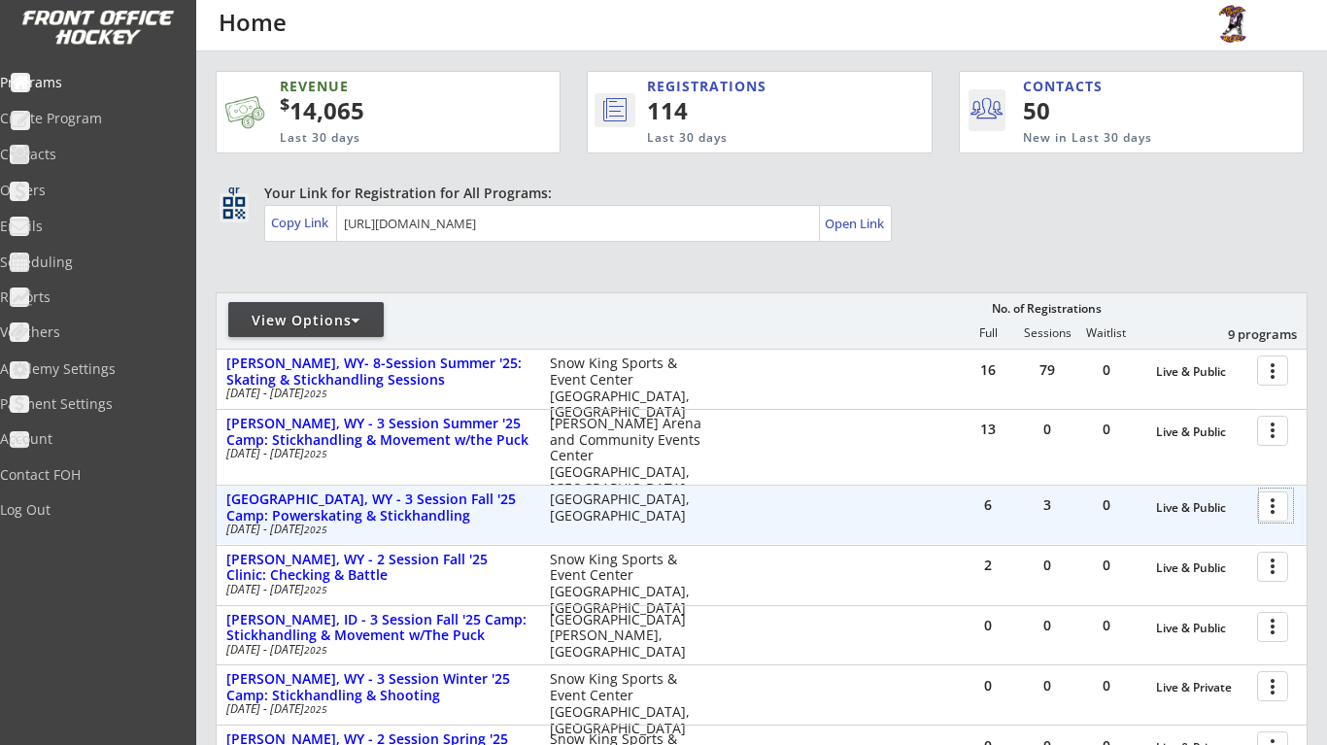
click at [1279, 510] on div at bounding box center [1276, 505] width 34 height 34
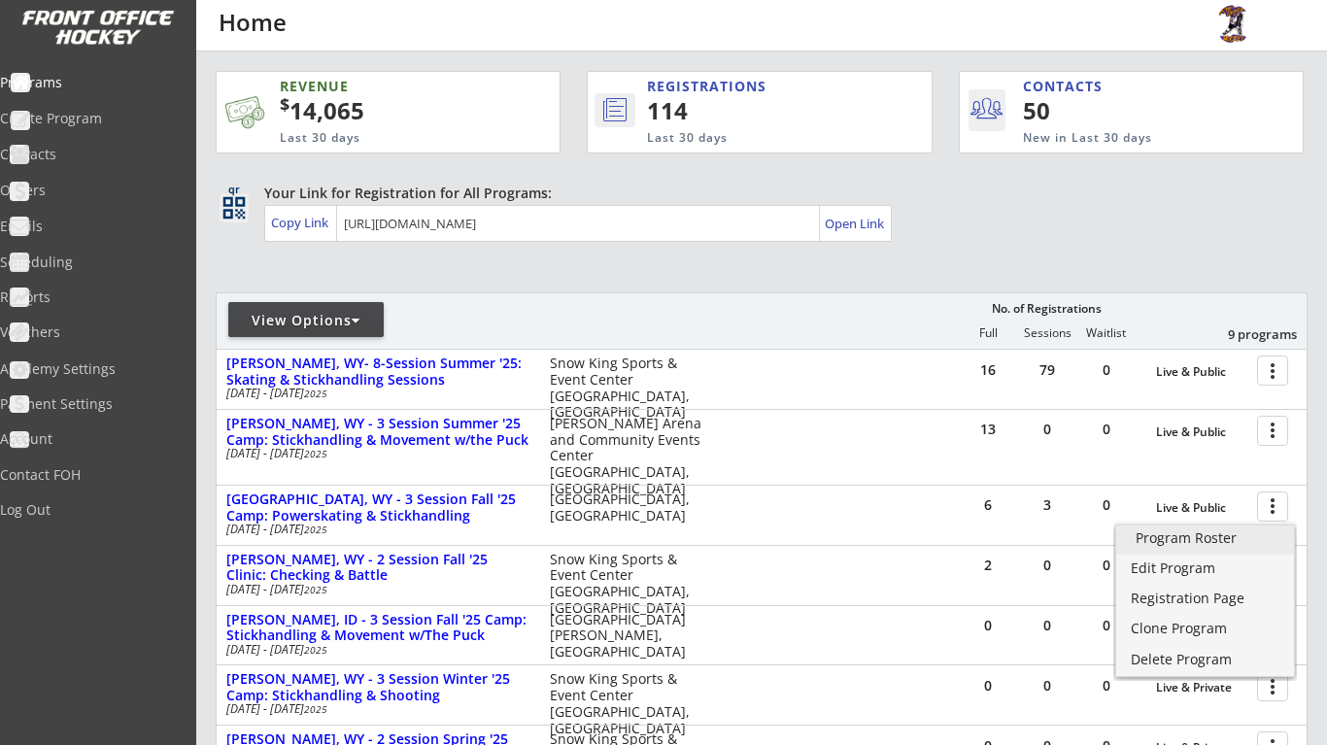
click at [1219, 540] on div "Program Roster" at bounding box center [1204, 538] width 139 height 14
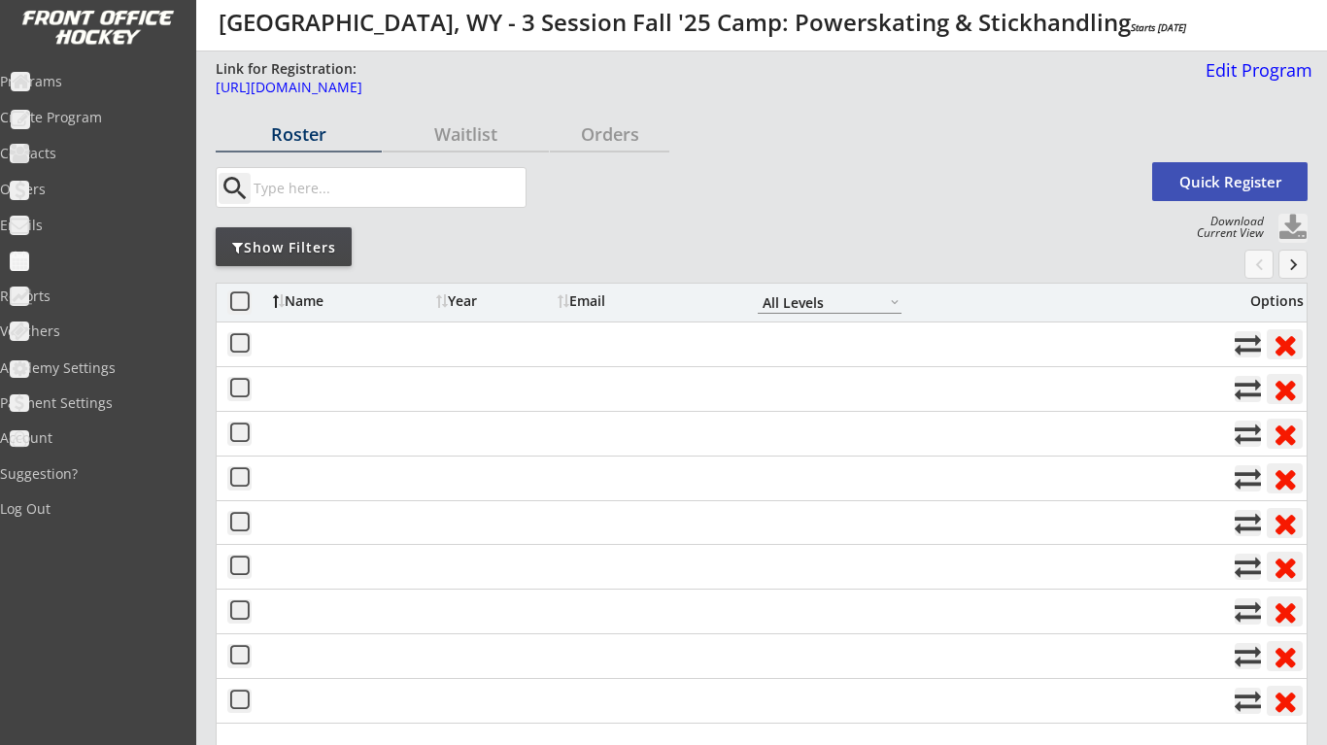
select select ""All Levels""
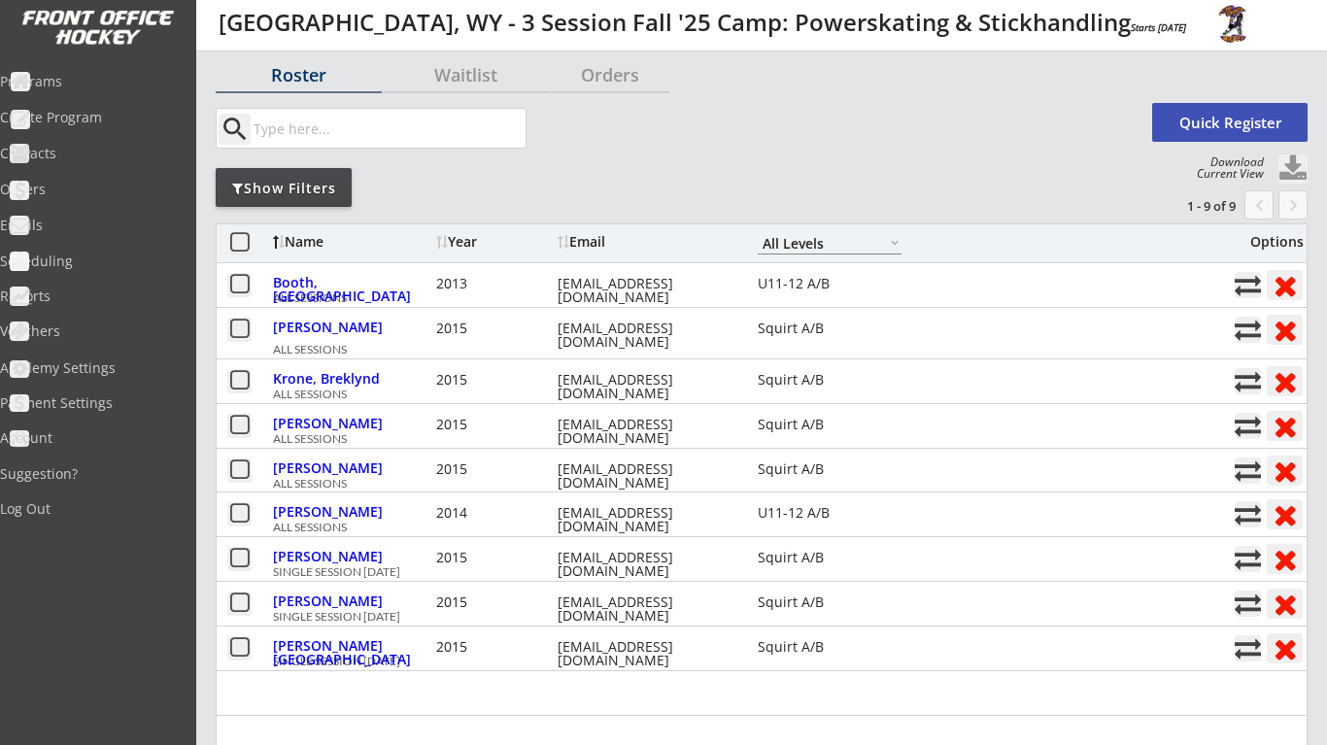
scroll to position [61, 0]
